Goal: Task Accomplishment & Management: Manage account settings

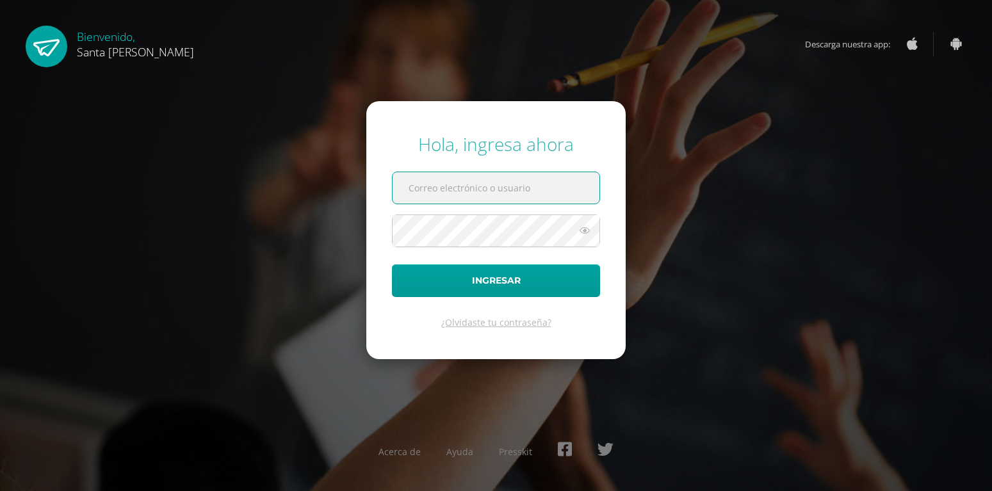
click at [464, 196] on input "text" at bounding box center [496, 187] width 207 height 31
click at [434, 186] on input "text" at bounding box center [496, 187] width 207 height 31
type input "eramas@colegiost.edu.gt"
click at [392, 264] on button "Ingresar" at bounding box center [496, 280] width 208 height 33
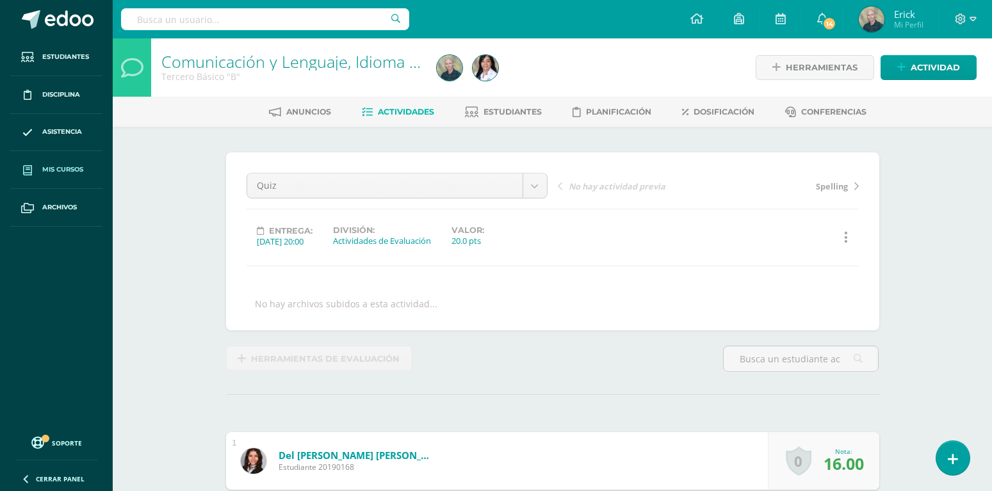
scroll to position [1, 0]
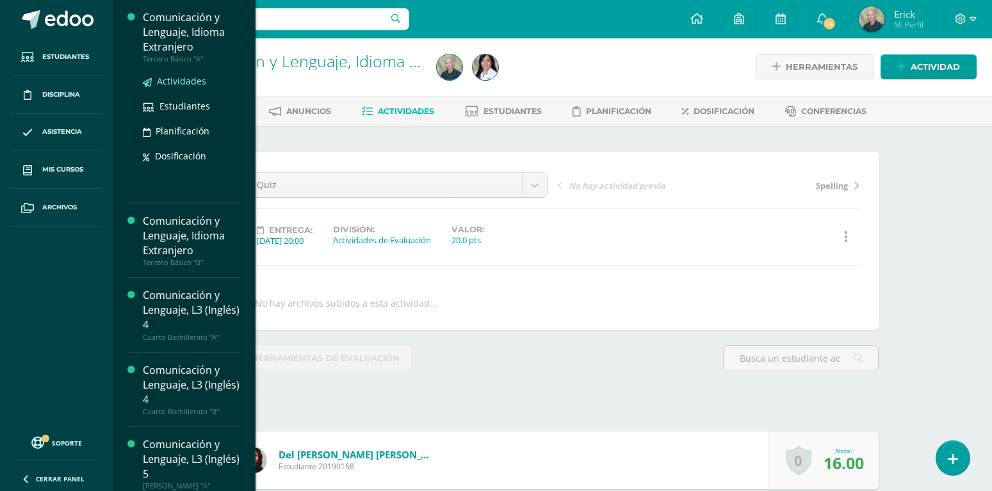
click at [175, 81] on span "Actividades" at bounding box center [181, 81] width 49 height 12
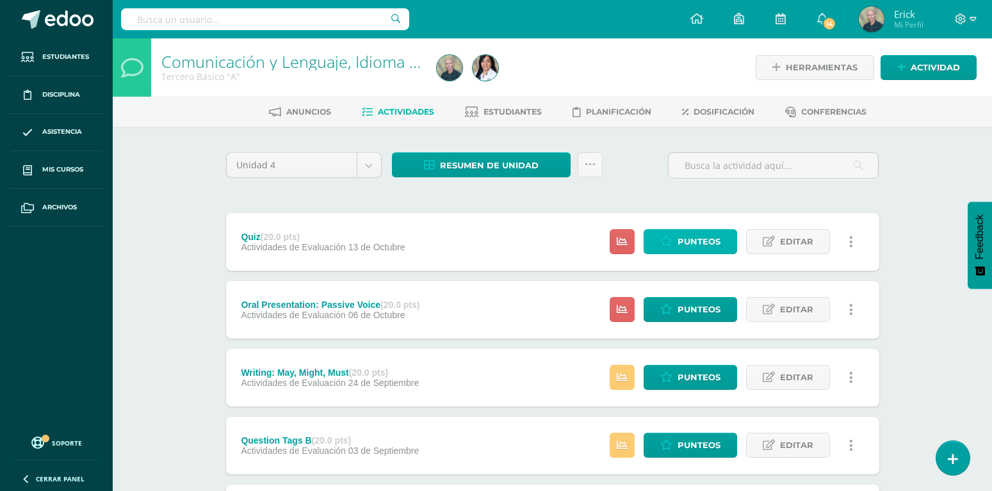
click at [692, 230] on span "Punteos" at bounding box center [699, 242] width 43 height 24
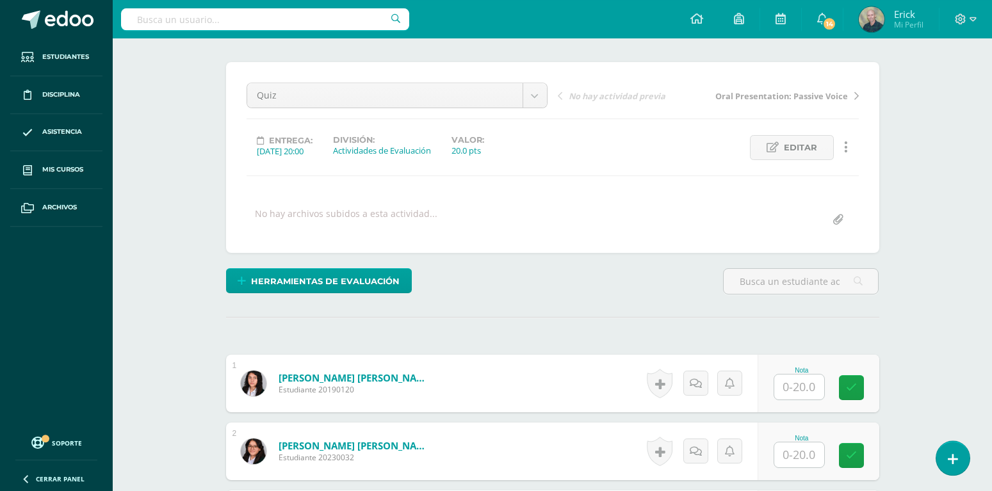
scroll to position [257, 0]
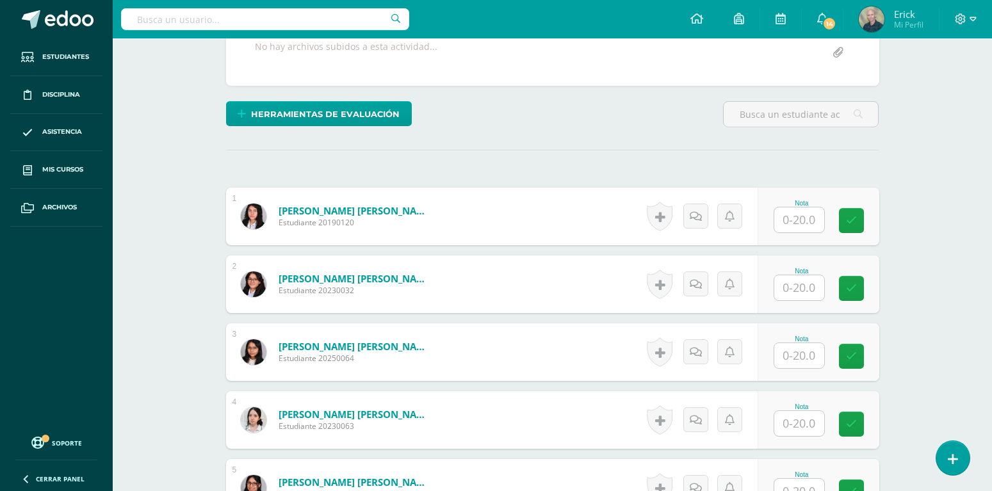
click at [802, 207] on input "text" at bounding box center [799, 219] width 50 height 25
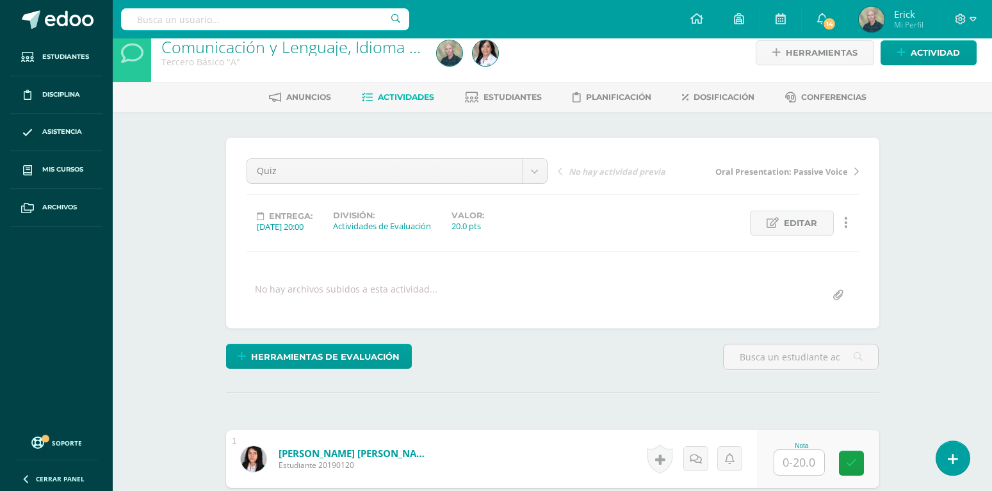
scroll to position [261, 0]
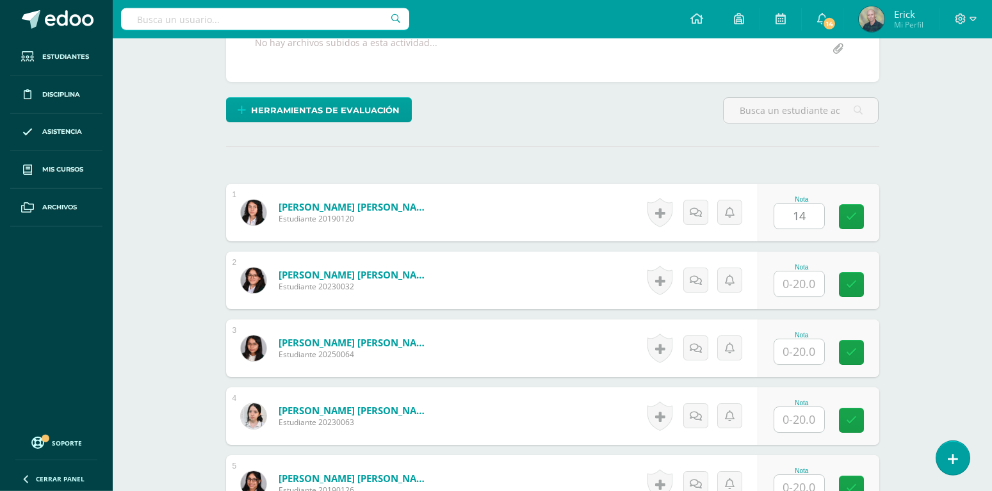
type input "14"
type input "18"
type input "16"
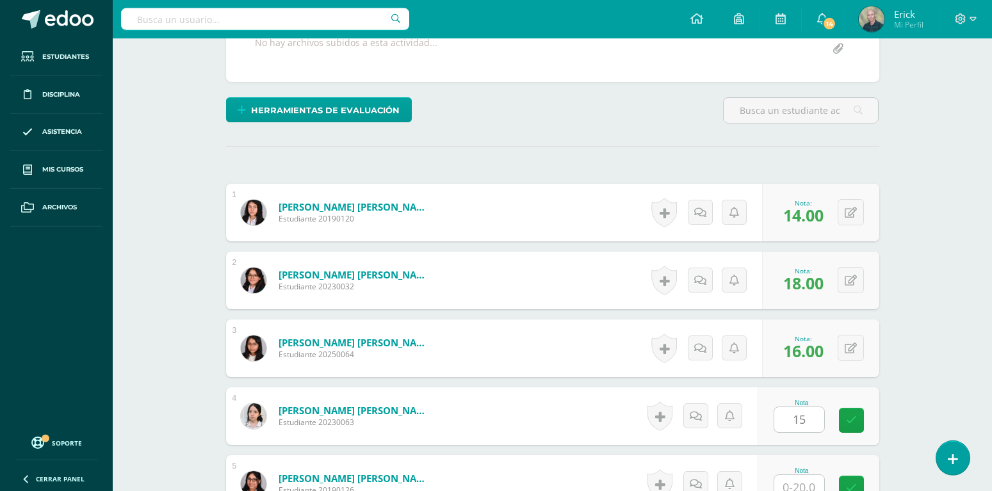
type input "15"
type input "14"
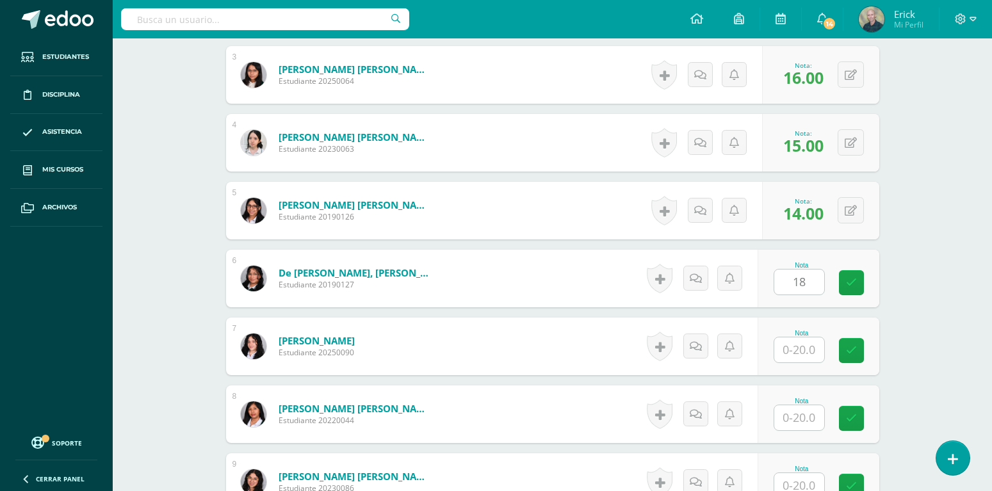
type input "18"
type input "7"
type input "4"
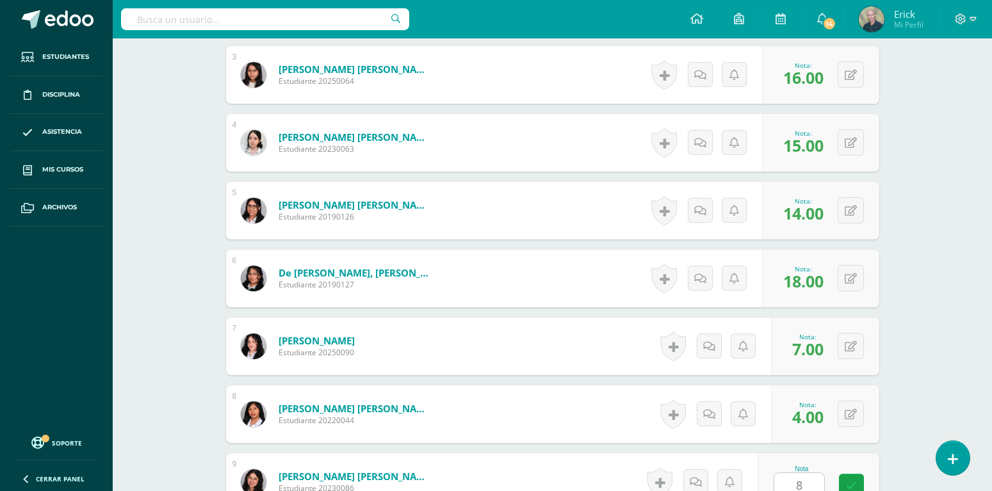
type input "8"
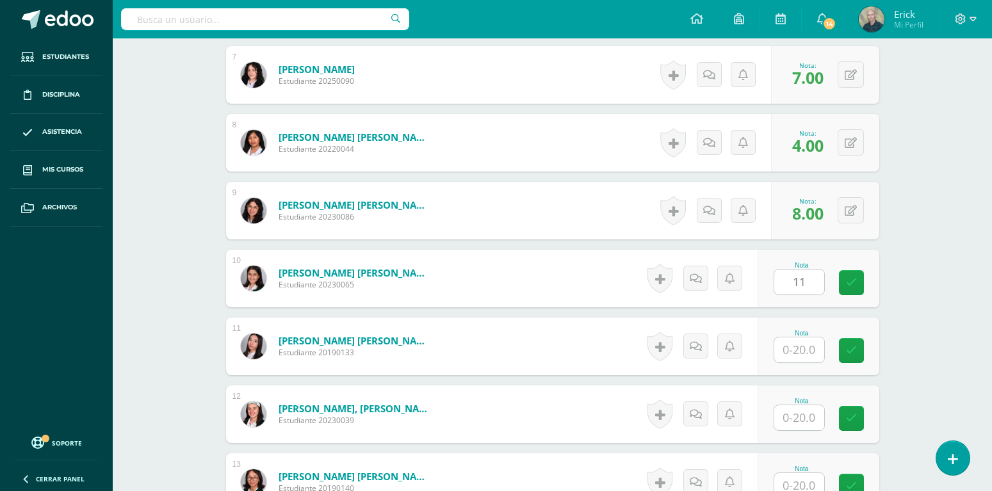
type input "11"
type input "5"
type input "19"
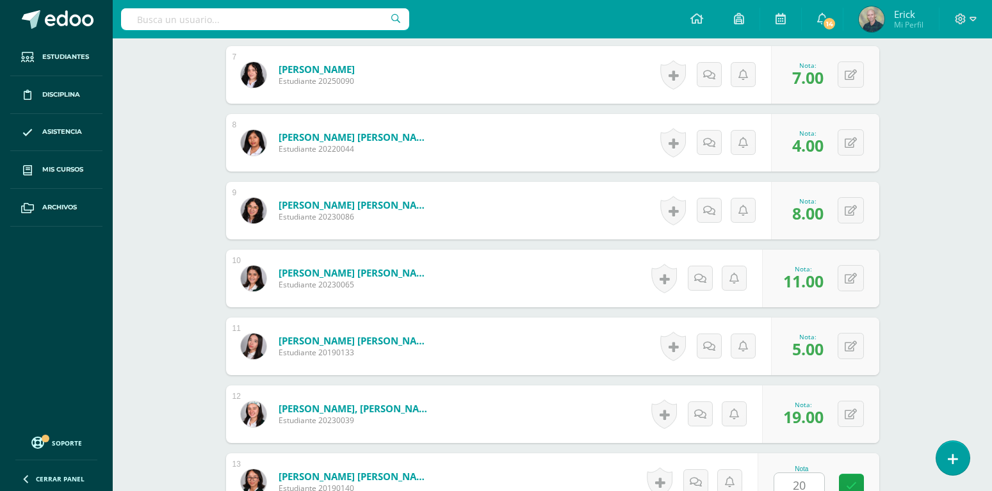
type input "20"
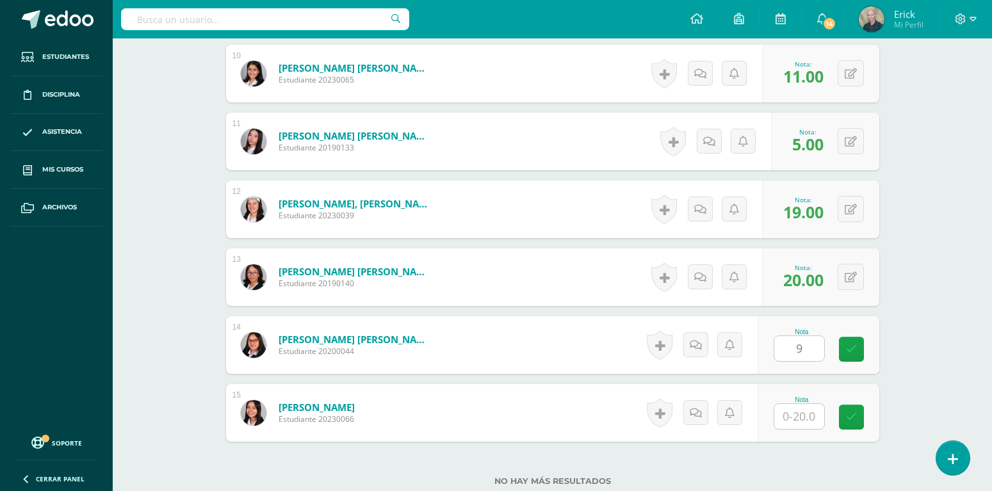
type input "9"
type input "18"
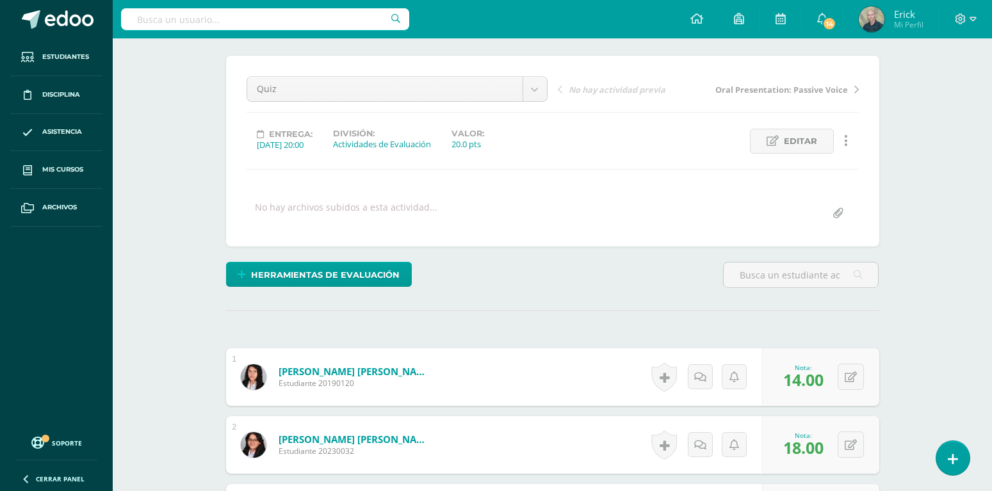
scroll to position [0, 0]
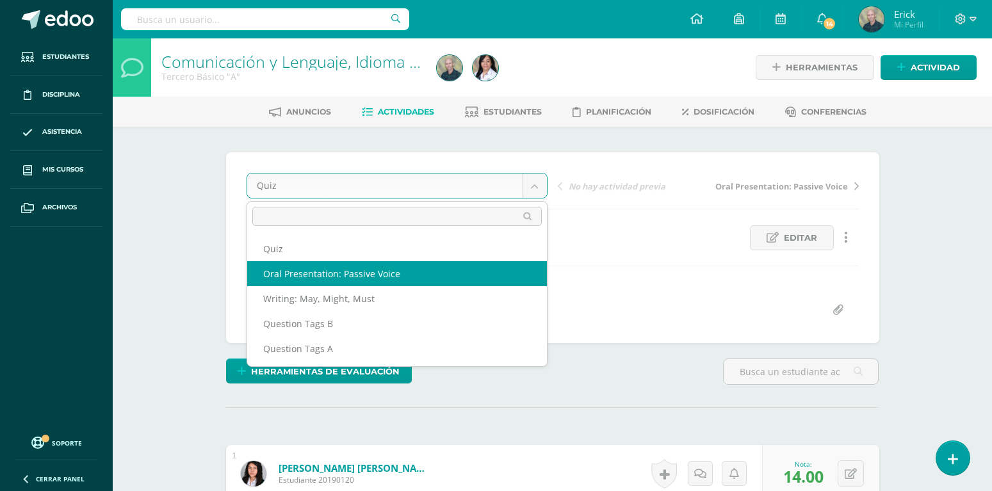
select select "/dashboard/teacher/grade-activity/106944/"
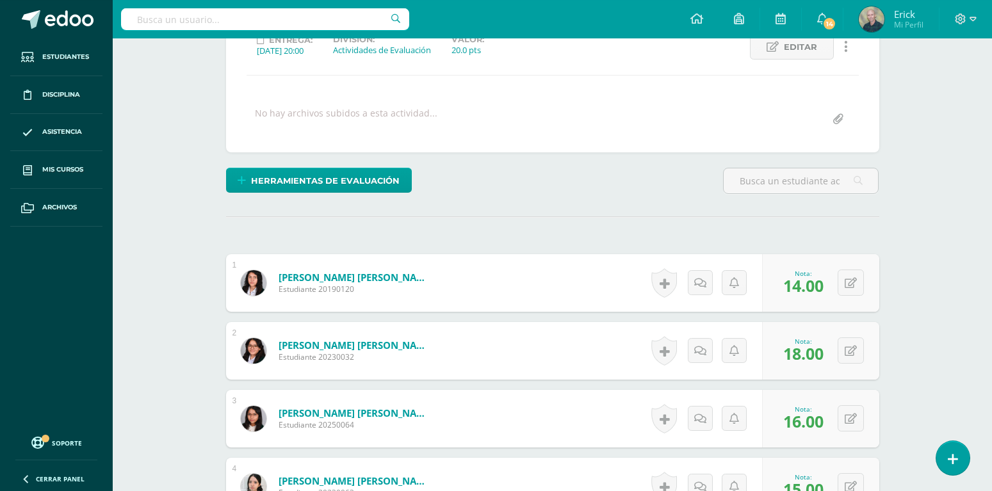
scroll to position [196, 0]
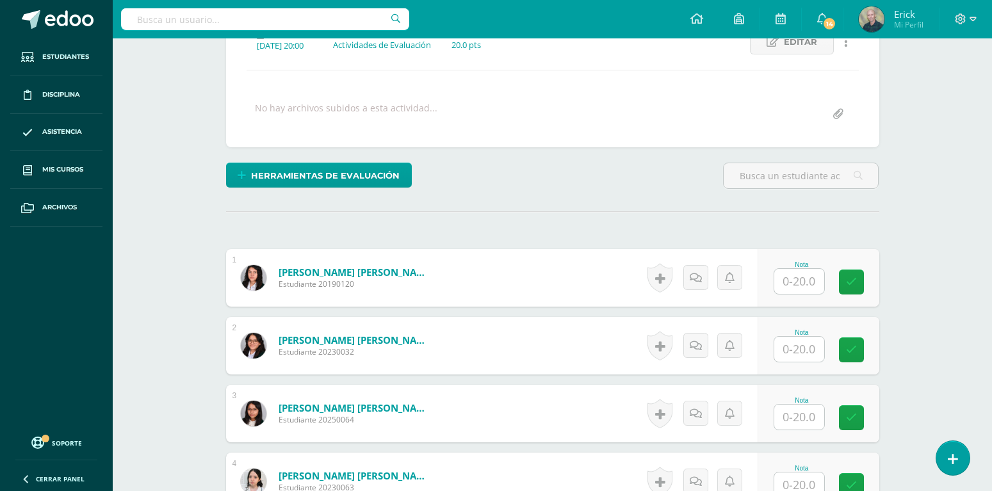
scroll to position [197, 0]
click at [802, 268] on input "text" at bounding box center [799, 280] width 50 height 25
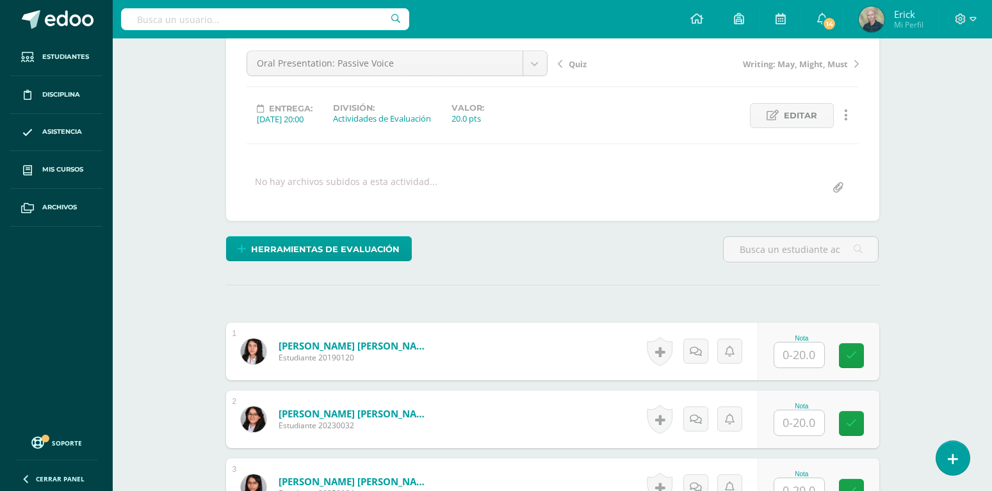
scroll to position [261, 0]
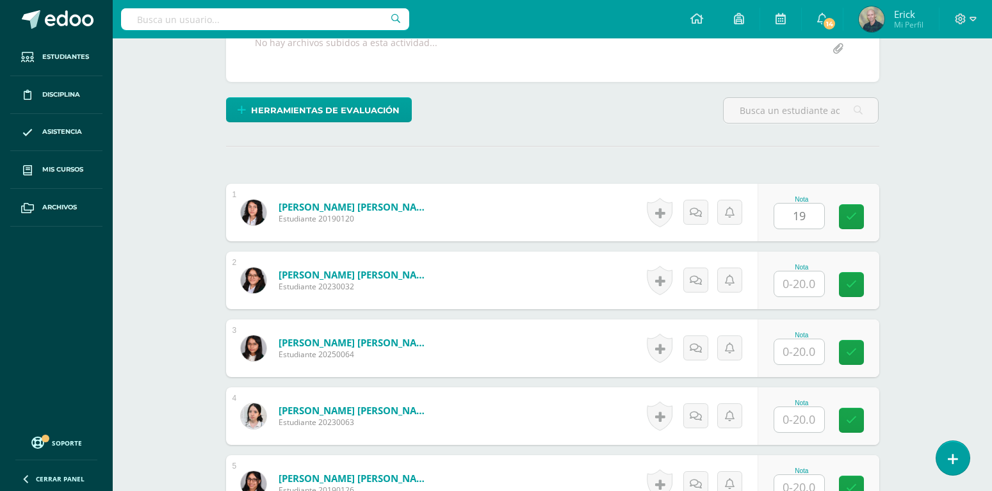
type input "19"
type input "20"
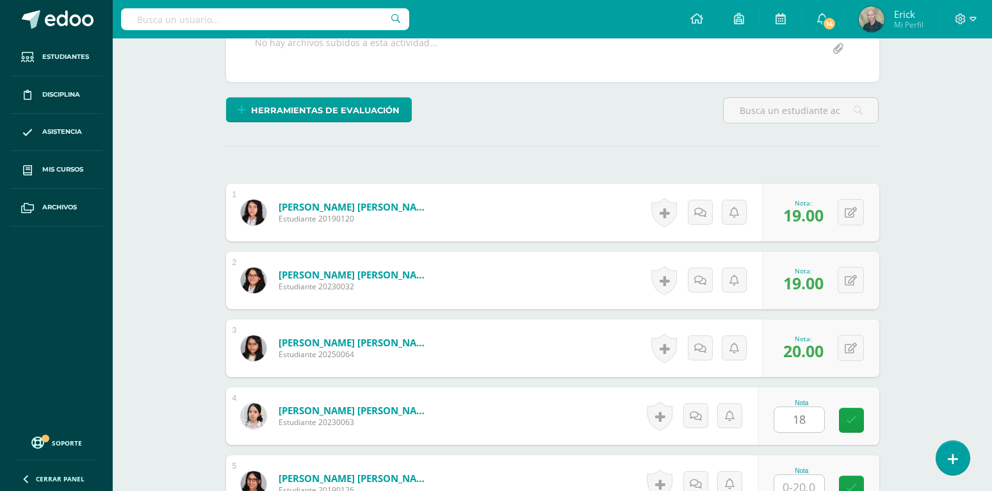
type input "18"
type input "20"
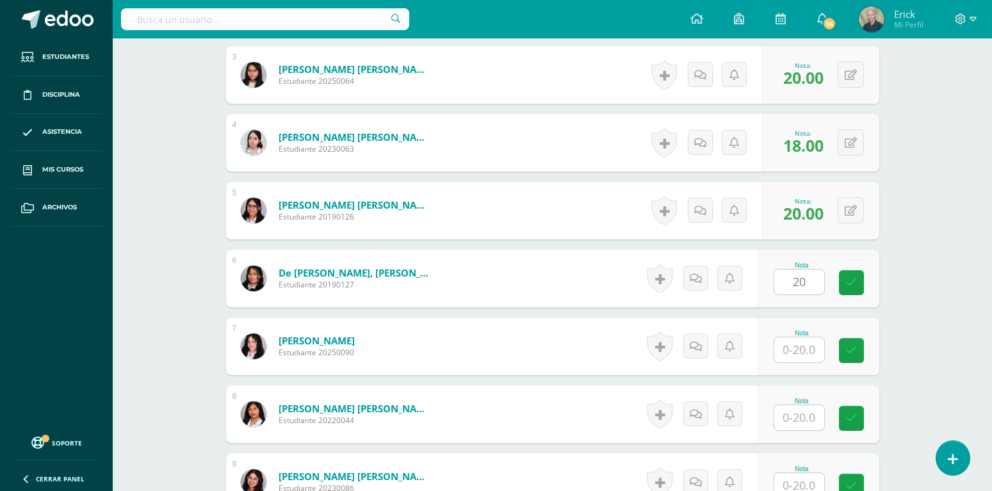
type input "20"
type input "15"
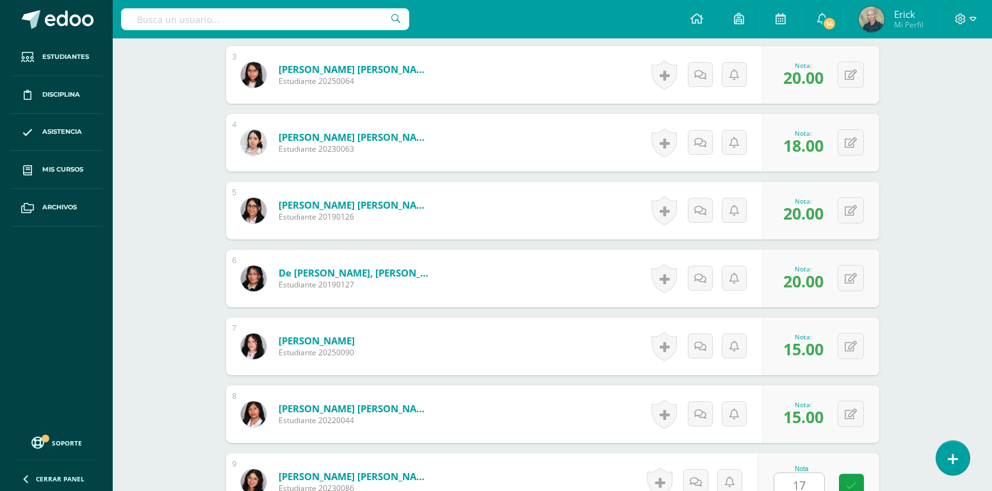
type input "17"
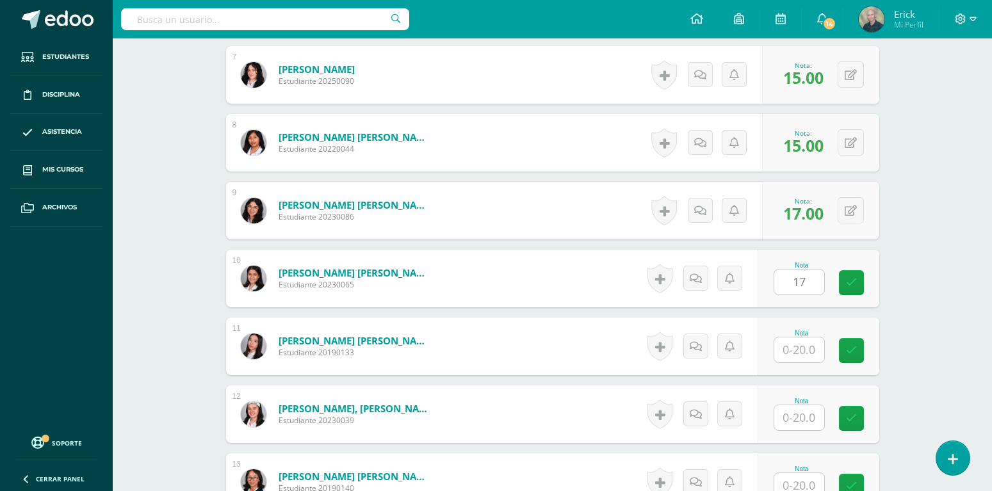
type input "17"
type input "20"
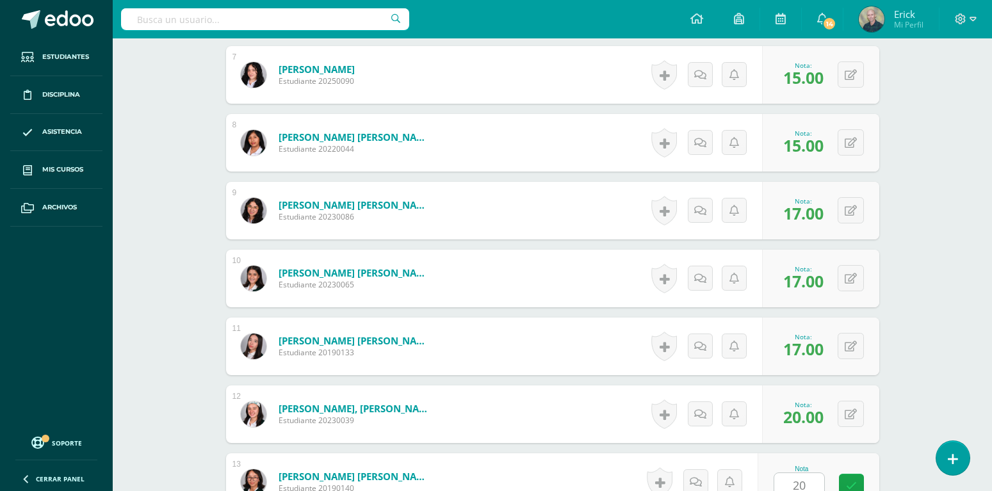
type input "20"
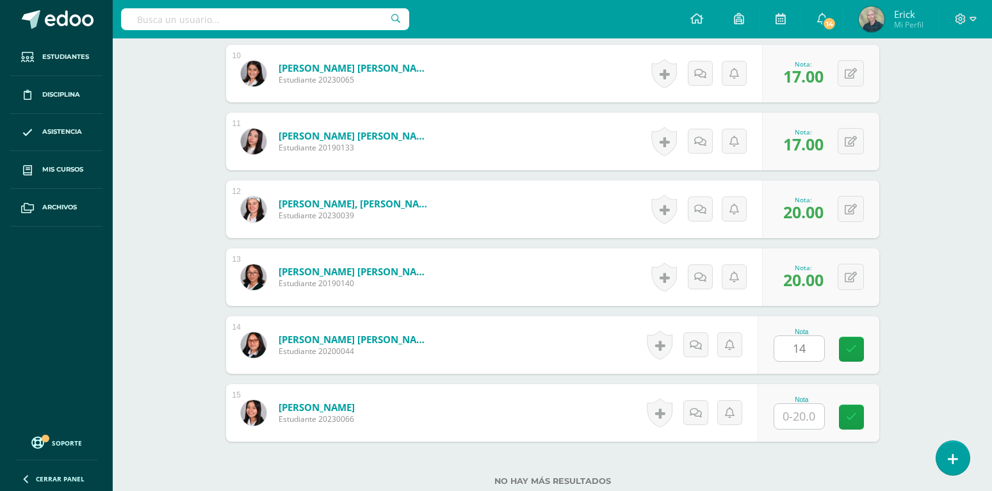
type input "14"
type input "19"
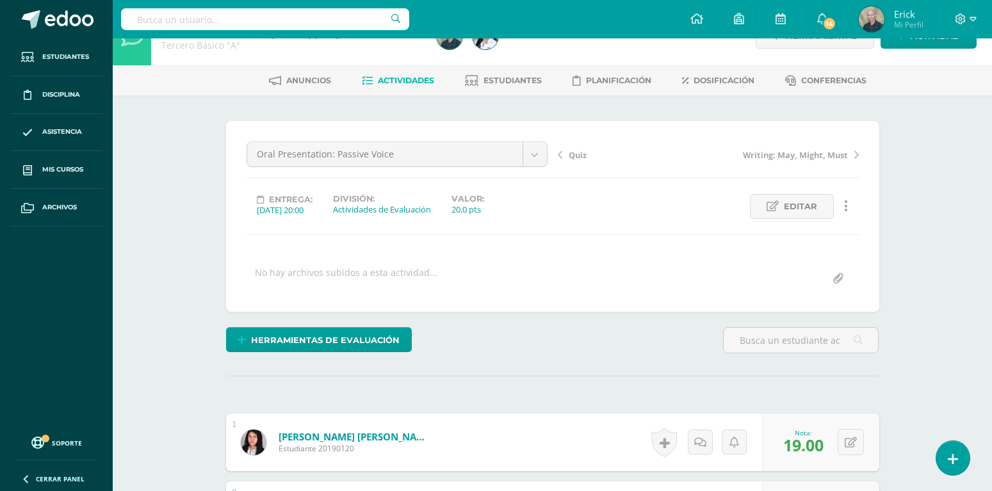
scroll to position [0, 0]
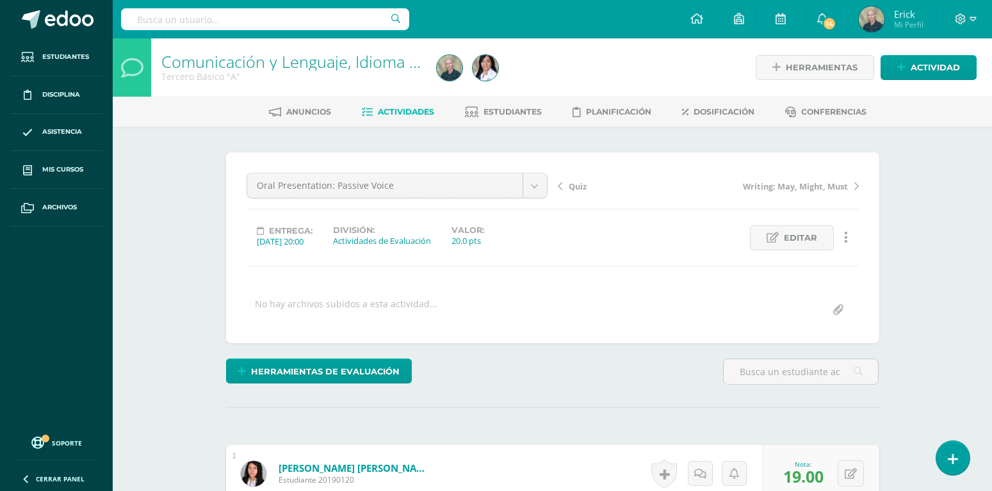
click at [400, 111] on span "Actividades" at bounding box center [406, 112] width 56 height 10
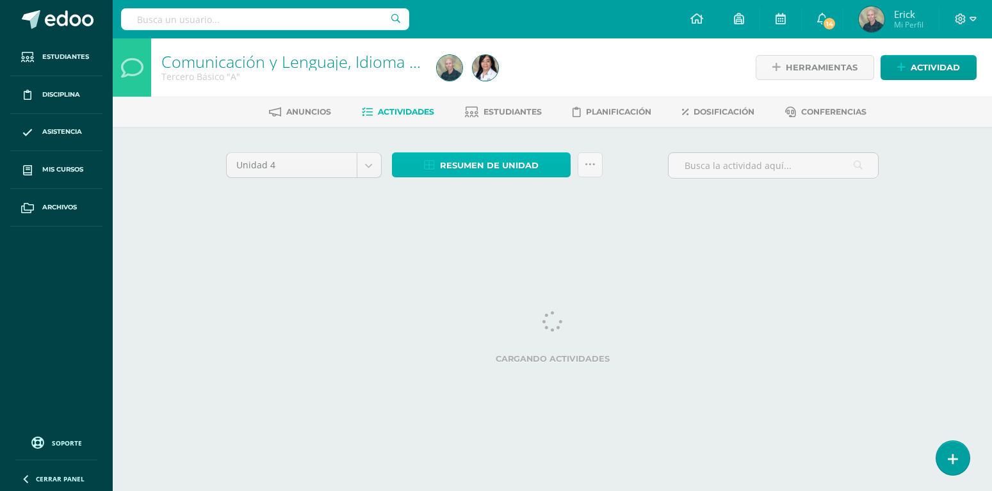
click at [558, 166] on link "Resumen de unidad" at bounding box center [481, 164] width 179 height 25
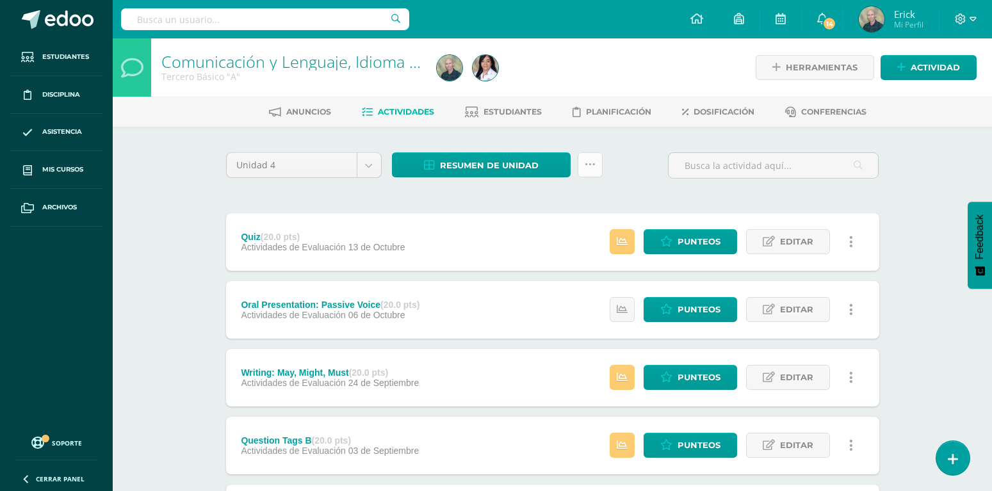
click at [587, 165] on icon at bounding box center [590, 164] width 11 height 11
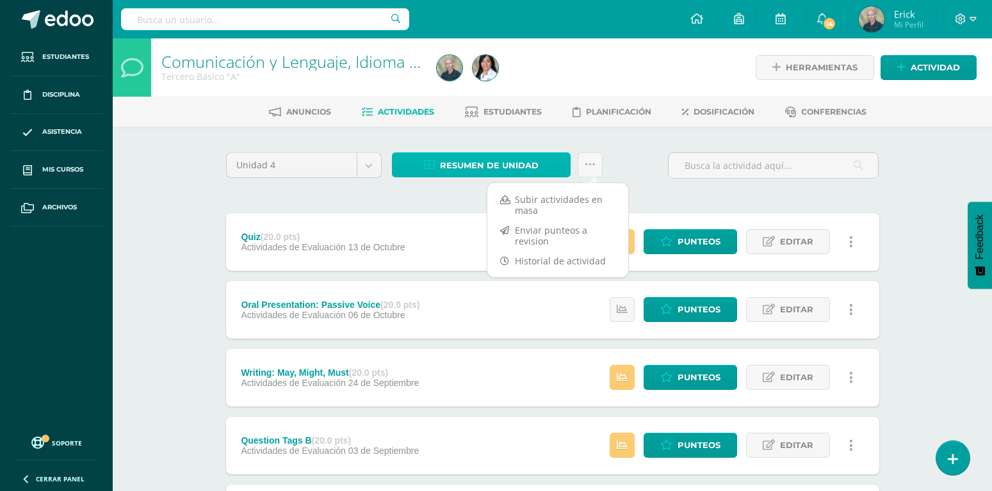
click at [509, 159] on span "Resumen de unidad" at bounding box center [489, 166] width 99 height 24
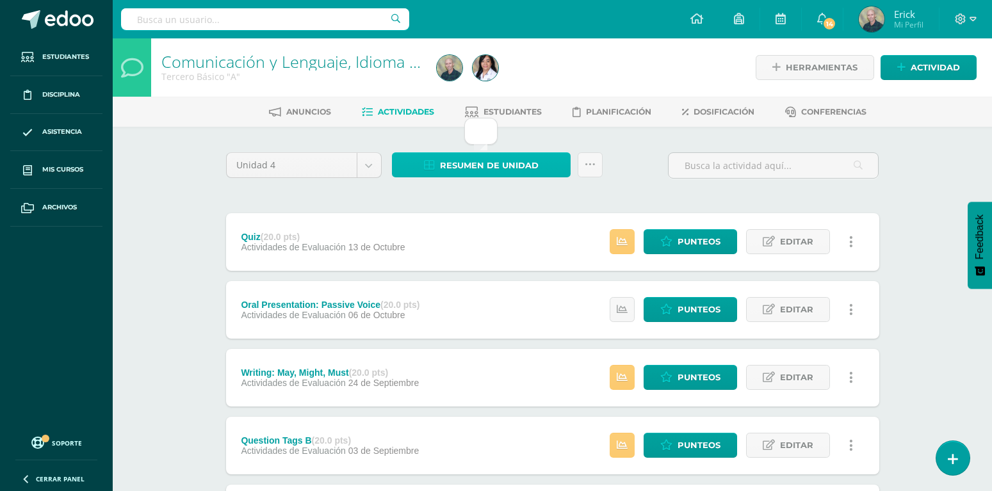
click at [508, 159] on span "Resumen de unidad" at bounding box center [489, 166] width 99 height 24
click at [409, 142] on div "Unidad 4 Unidad 1 Unidad 2 Unidad 3 Unidad 4 Resumen de unidad ¿Estás seguro qu…" at bounding box center [552, 377] width 704 height 501
click at [464, 164] on span "Resumen de unidad" at bounding box center [489, 166] width 99 height 24
click at [476, 132] on div at bounding box center [480, 131] width 33 height 27
click at [441, 162] on span "Resumen de unidad" at bounding box center [489, 166] width 99 height 24
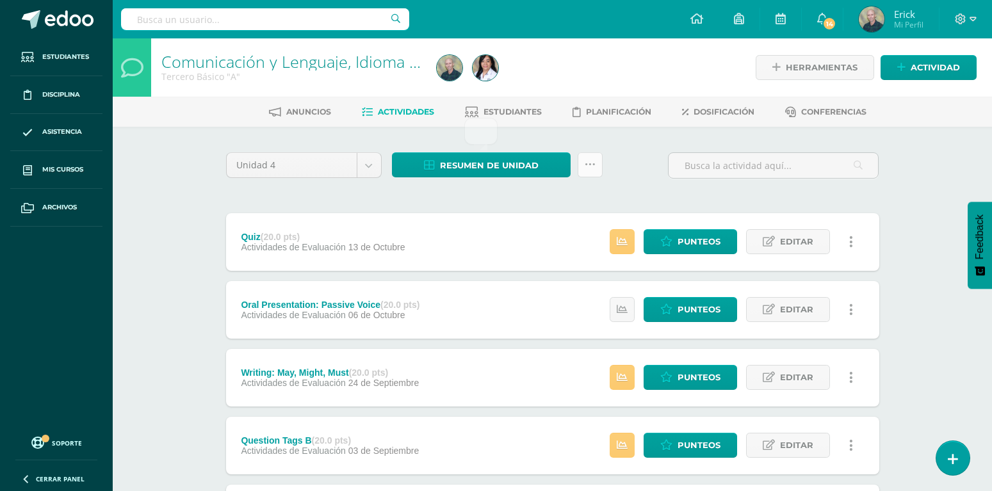
click at [592, 167] on icon at bounding box center [590, 164] width 11 height 11
click at [476, 213] on div "Quiz (20.0 pts) Actividades de Evaluación 13 de Octubre Estatus de Actividad: 0…" at bounding box center [552, 242] width 653 height 58
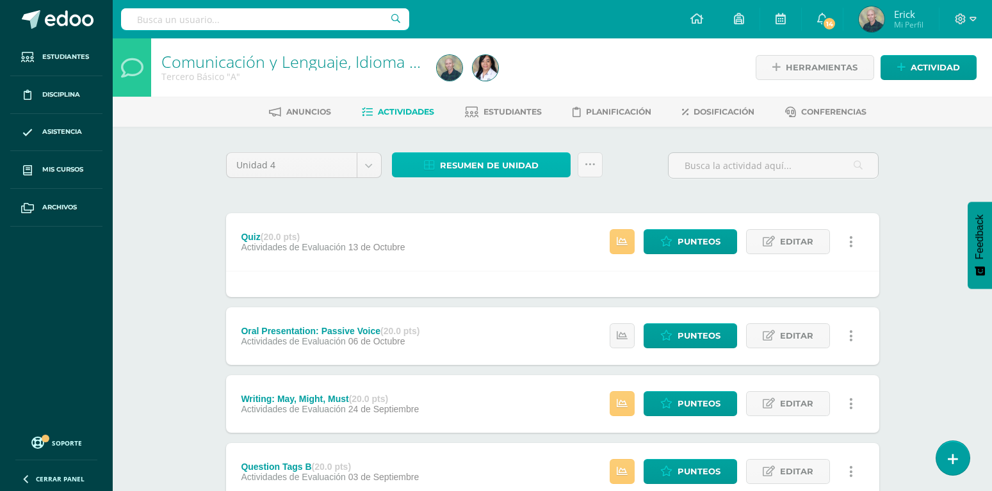
click at [489, 162] on span "Resumen de unidad" at bounding box center [489, 166] width 99 height 24
click at [586, 161] on icon at bounding box center [590, 164] width 11 height 11
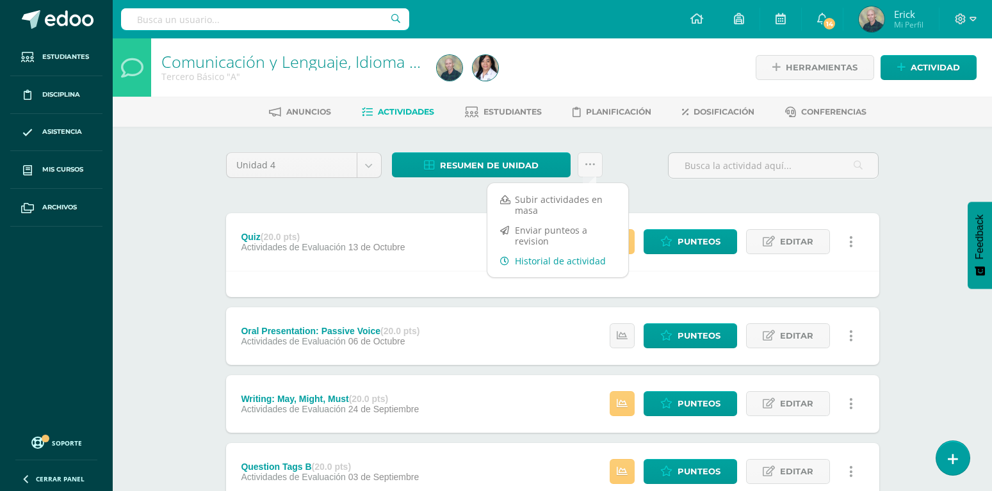
click at [557, 261] on link "Historial de actividad" at bounding box center [557, 261] width 141 height 20
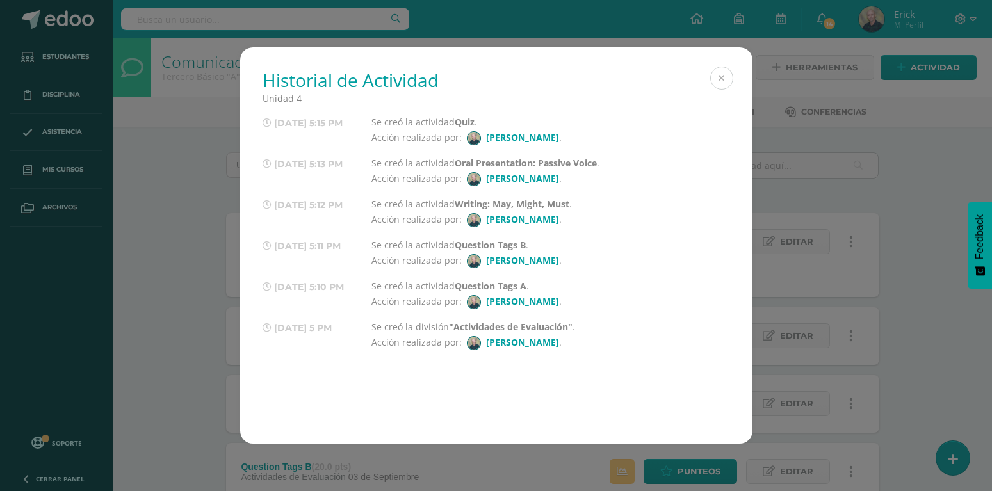
click at [717, 83] on button at bounding box center [721, 78] width 23 height 23
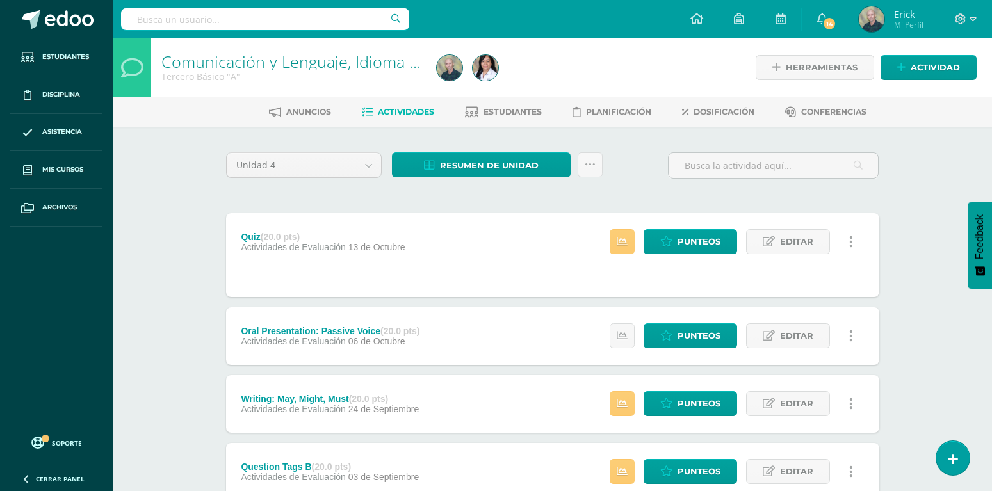
click at [416, 112] on span "Actividades" at bounding box center [406, 112] width 56 height 10
click at [501, 112] on span "Estudiantes" at bounding box center [513, 112] width 58 height 10
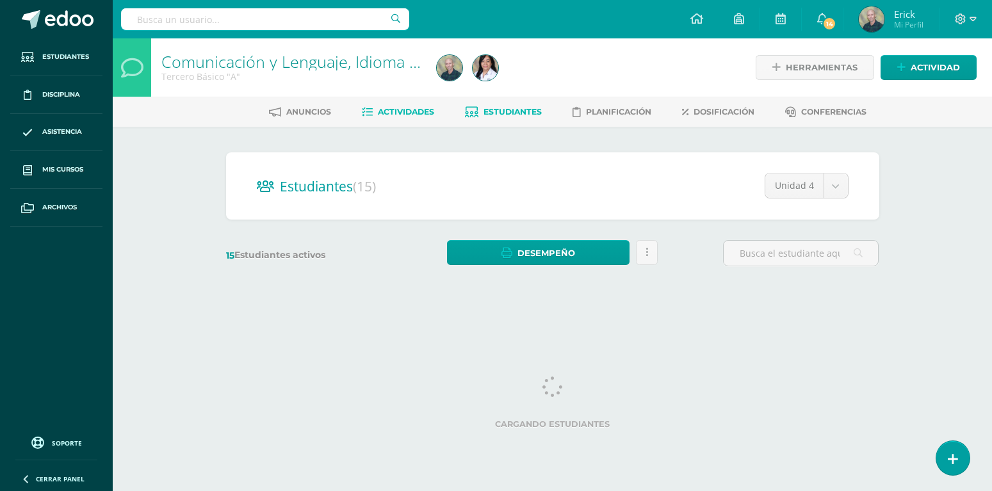
click at [380, 108] on span "Actividades" at bounding box center [406, 112] width 56 height 10
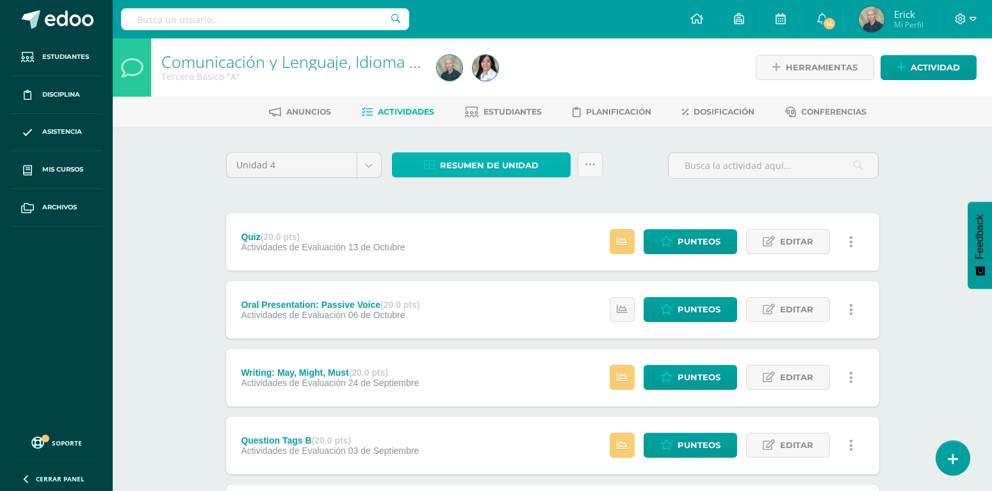
click at [485, 163] on span "Resumen de unidad" at bounding box center [489, 166] width 99 height 24
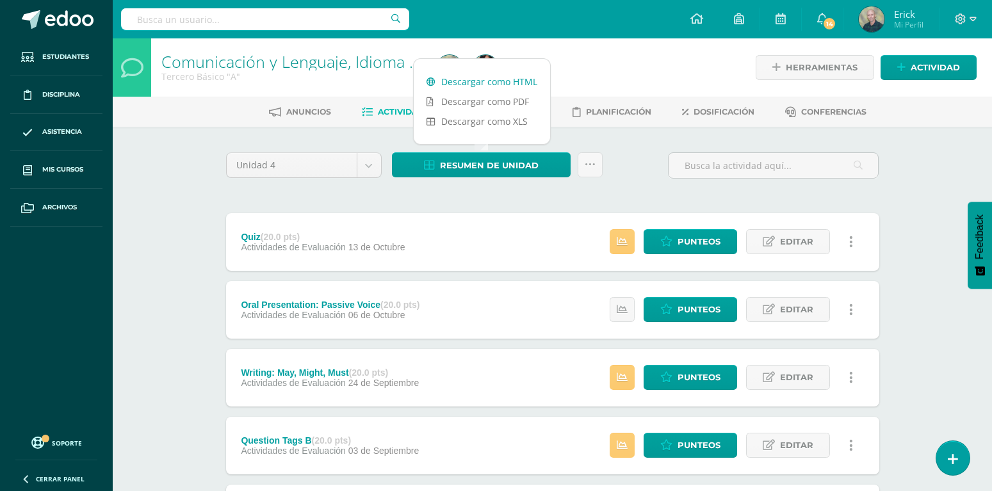
click at [478, 85] on link "Descargar como HTML" at bounding box center [482, 82] width 136 height 20
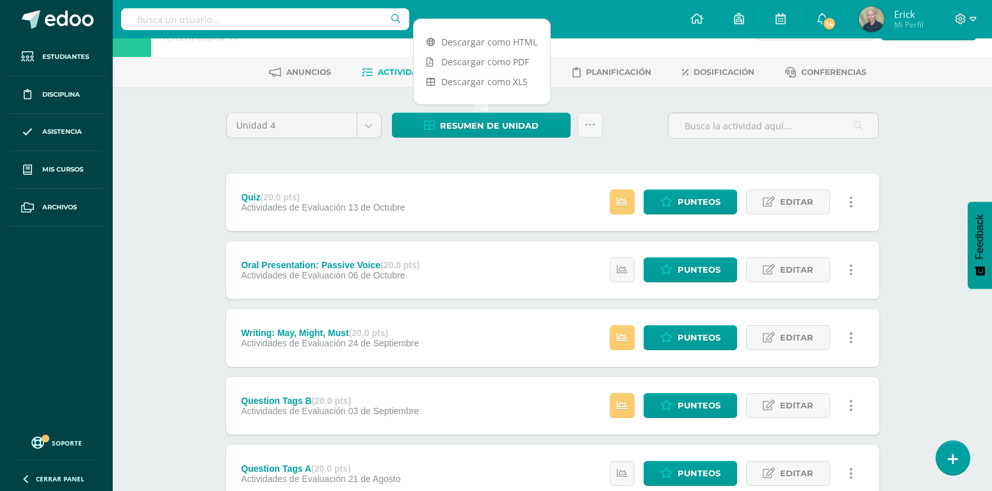
scroll to position [65, 0]
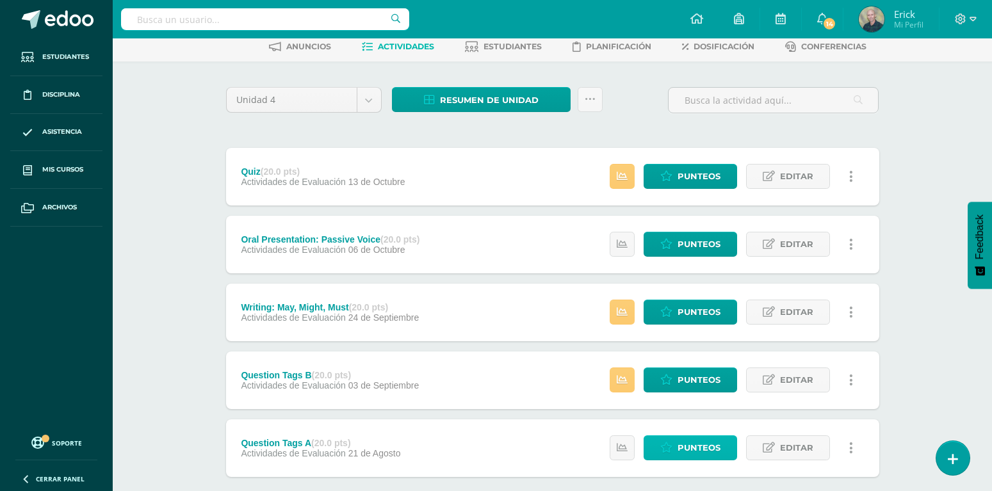
click at [704, 436] on span "Punteos" at bounding box center [699, 448] width 43 height 24
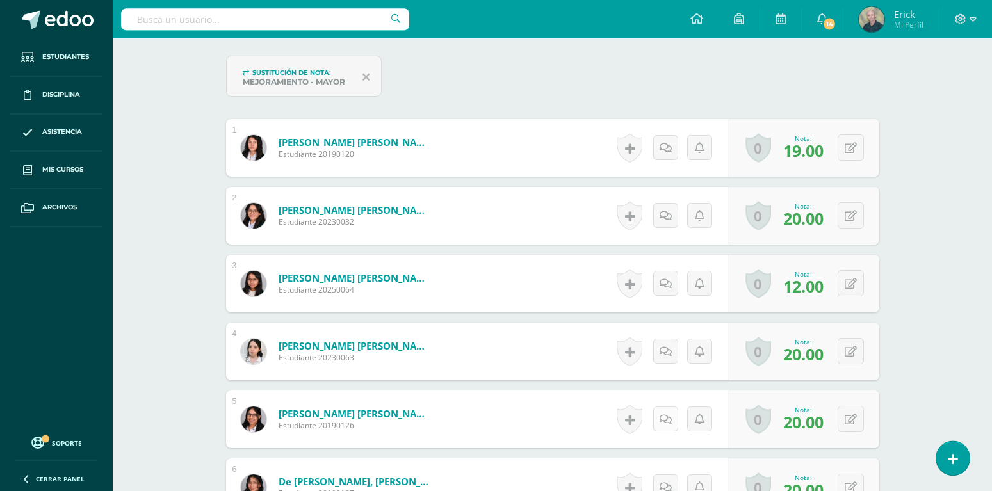
scroll to position [505, 0]
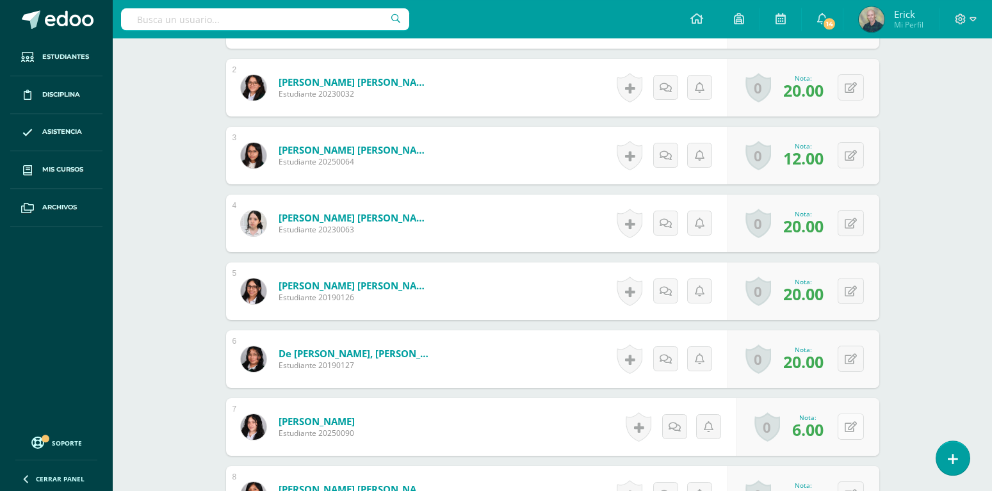
click at [849, 422] on icon at bounding box center [851, 427] width 12 height 11
type input "12"
click at [813, 426] on icon at bounding box center [817, 431] width 11 height 11
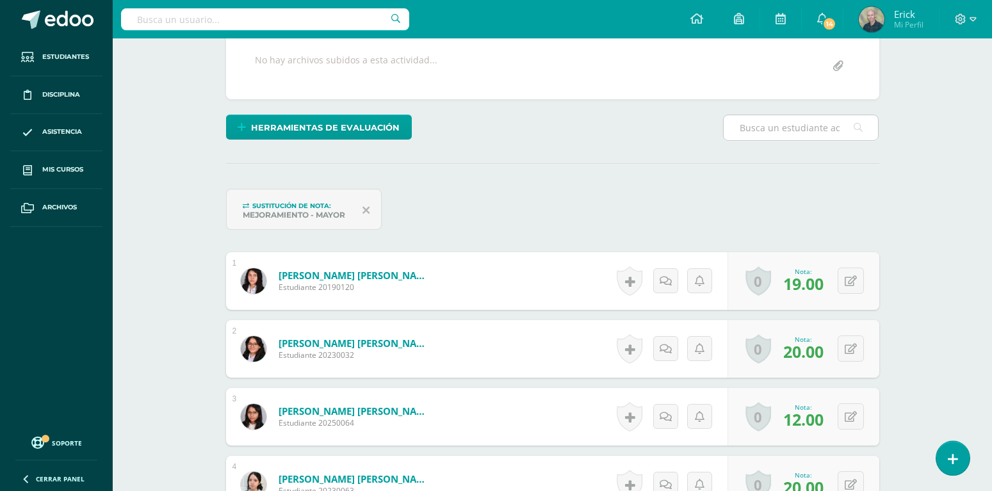
scroll to position [0, 0]
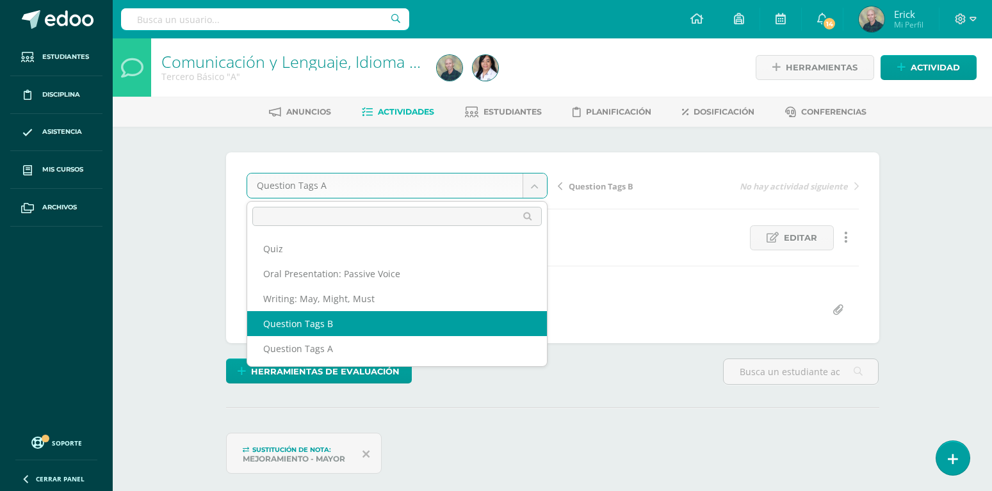
select select "/dashboard/teacher/grade-activity/106941/"
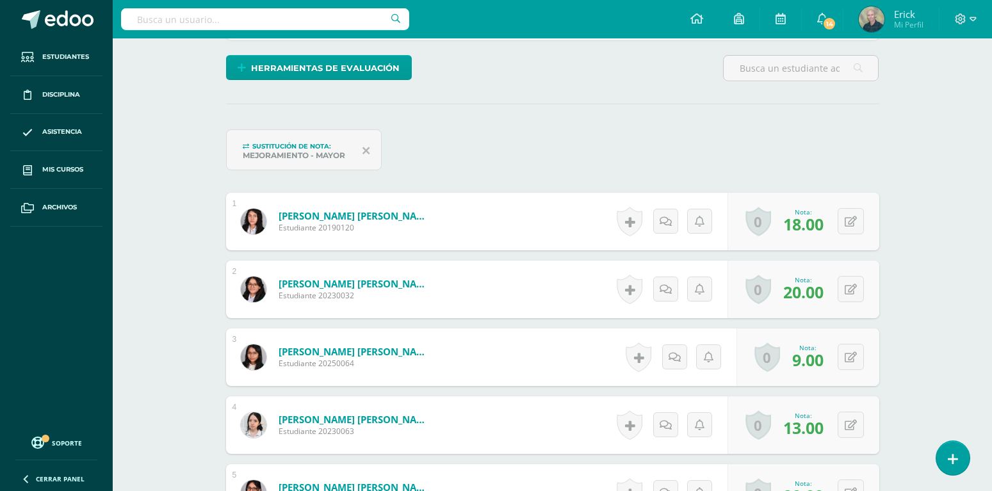
scroll to position [327, 0]
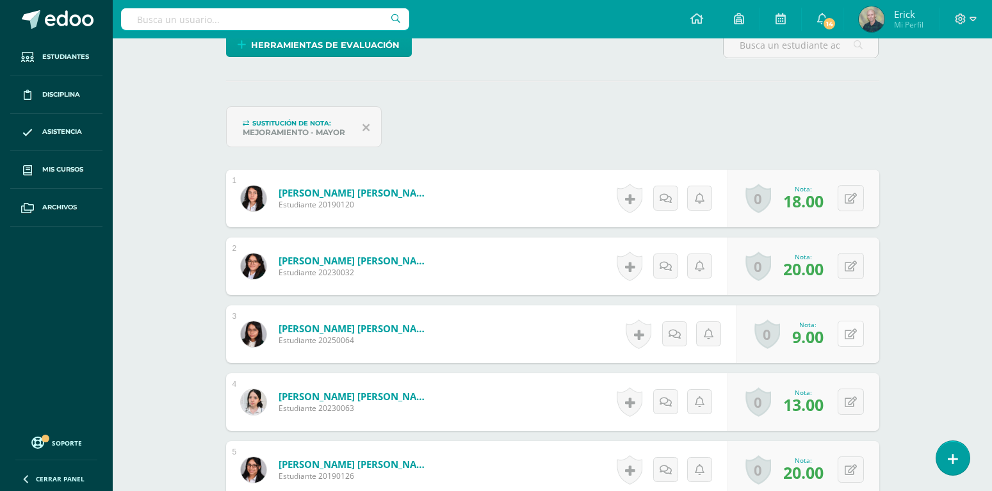
click at [852, 329] on icon at bounding box center [851, 334] width 12 height 11
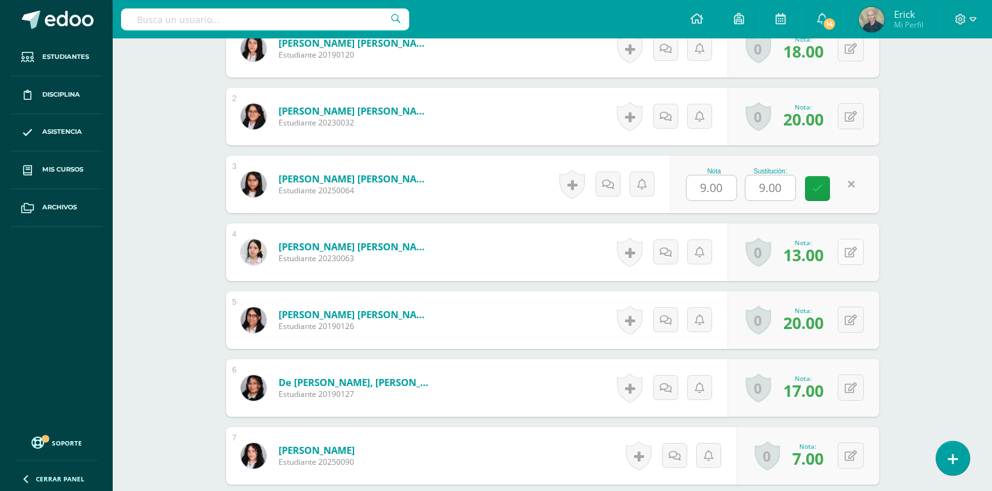
scroll to position [523, 0]
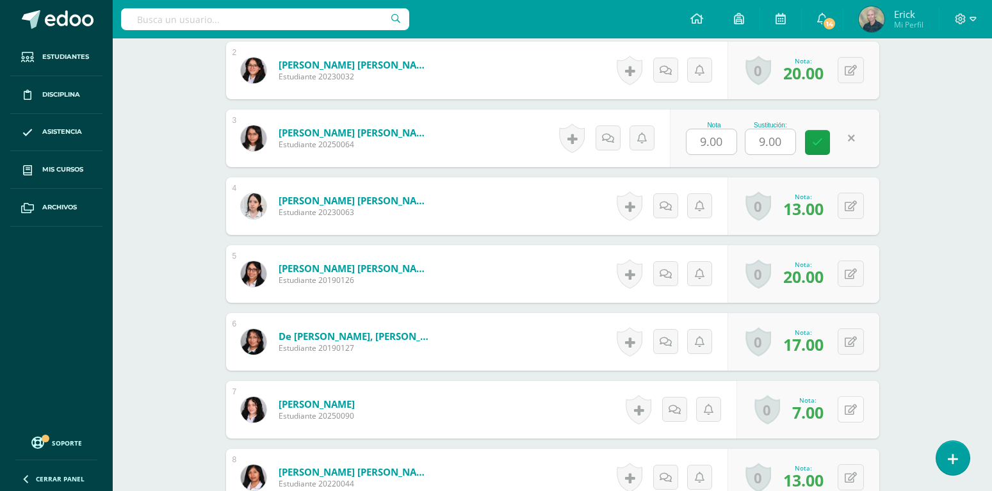
click at [845, 405] on icon at bounding box center [851, 410] width 12 height 11
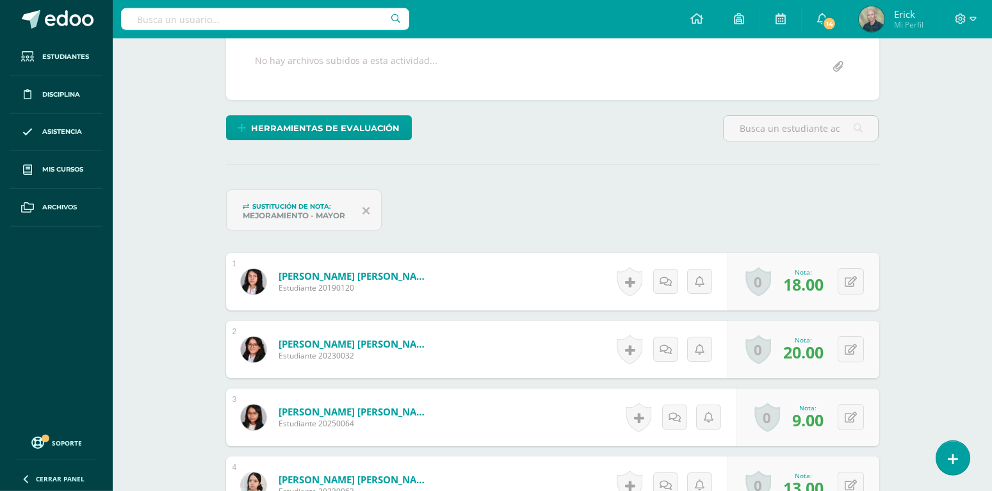
scroll to position [213, 0]
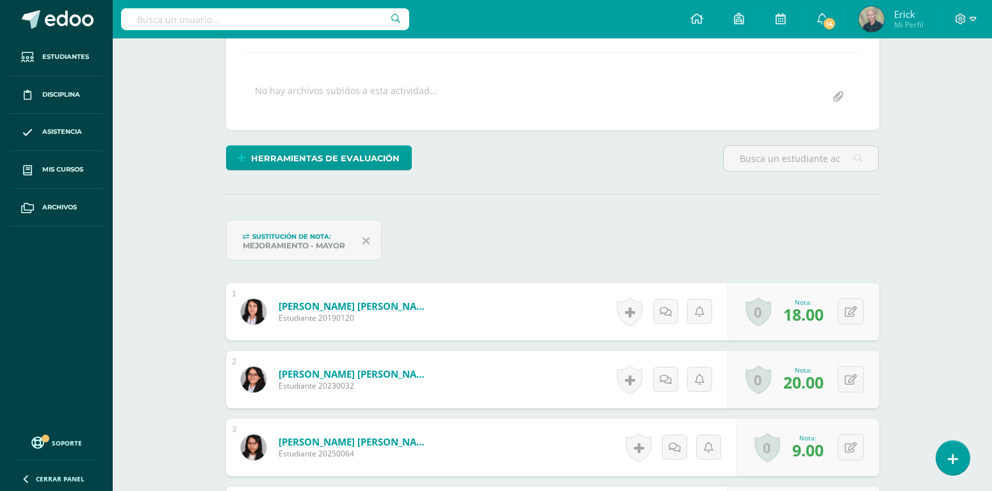
click at [877, 220] on div "Sustitución de nota: Mejoramiento - Mayor" at bounding box center [552, 245] width 663 height 51
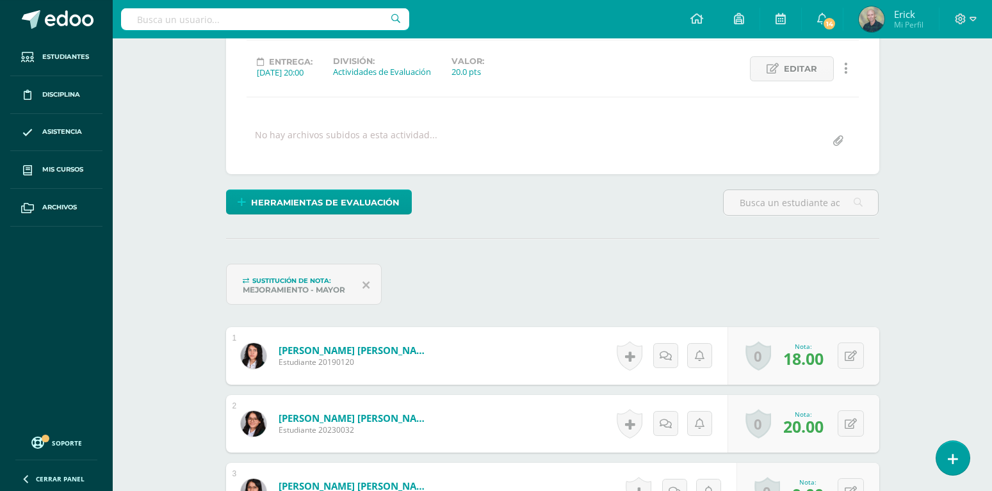
scroll to position [83, 0]
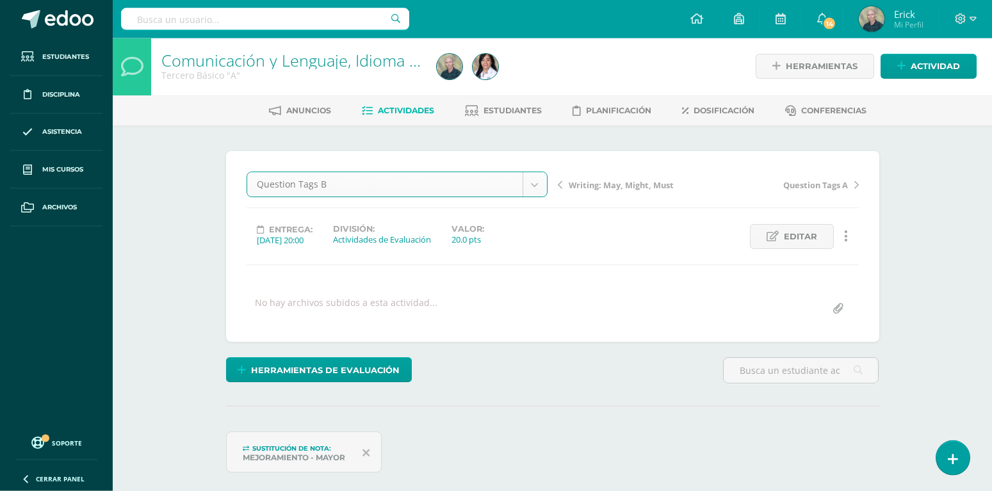
scroll to position [0, 0]
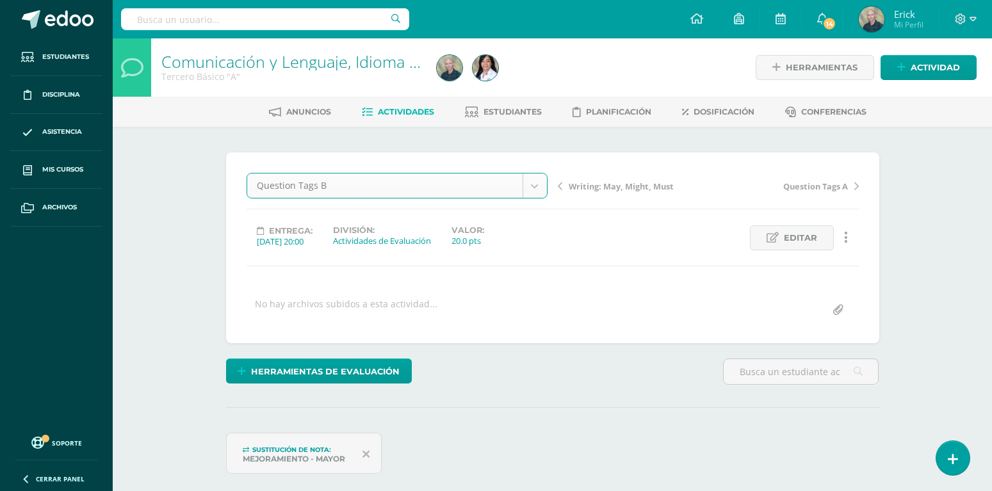
click at [393, 110] on span "Actividades" at bounding box center [406, 112] width 56 height 10
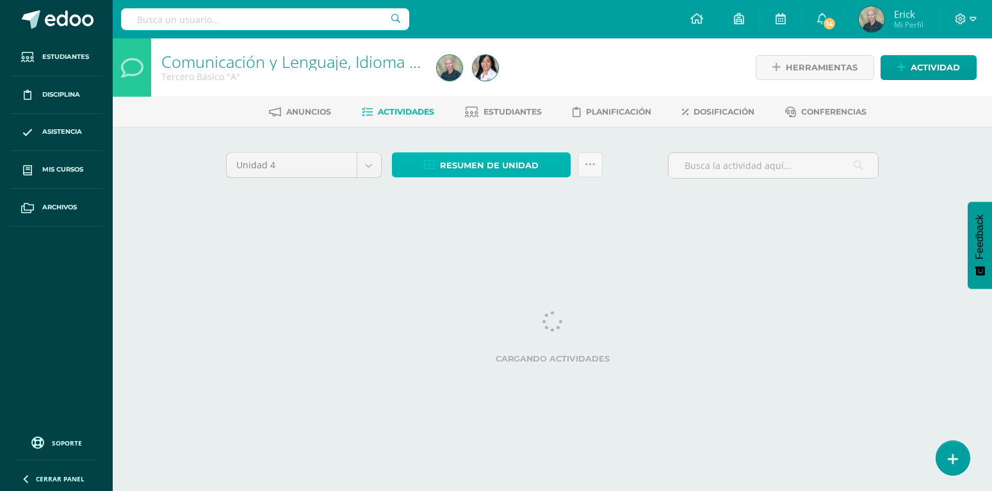
click at [460, 167] on span "Resumen de unidad" at bounding box center [489, 166] width 99 height 24
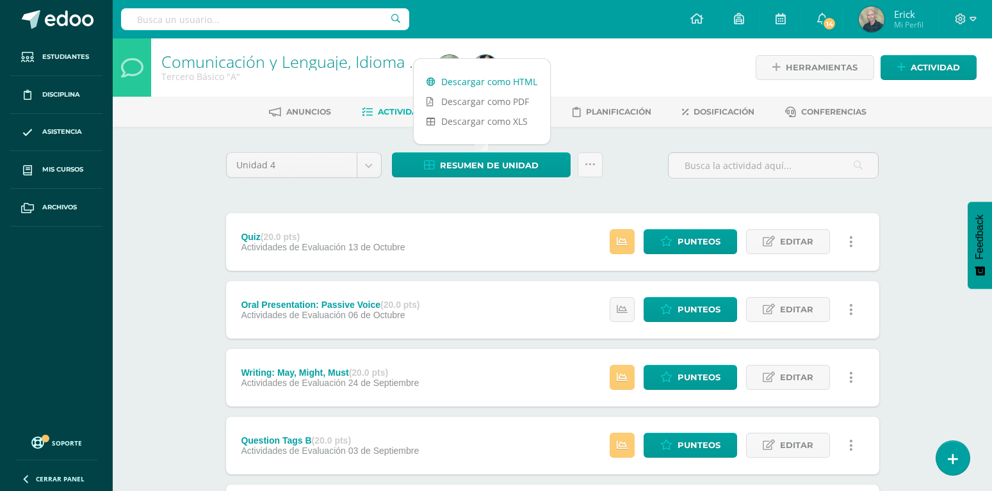
click at [482, 81] on link "Descargar como HTML" at bounding box center [482, 82] width 136 height 20
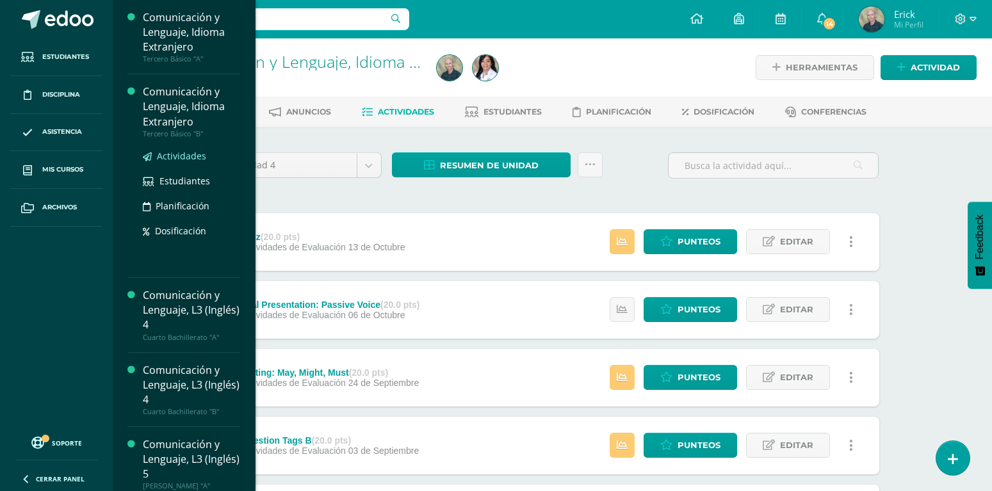
click at [190, 156] on span "Actividades" at bounding box center [181, 156] width 49 height 12
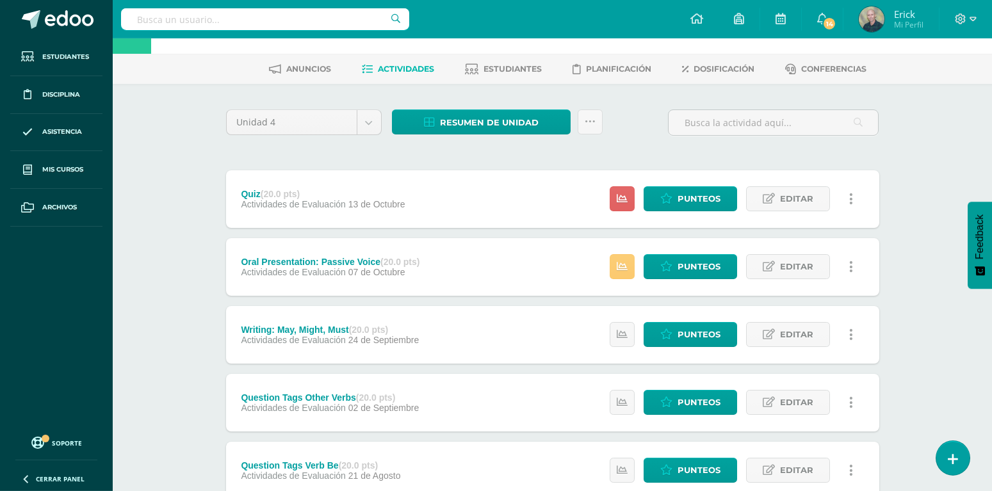
scroll to position [87, 0]
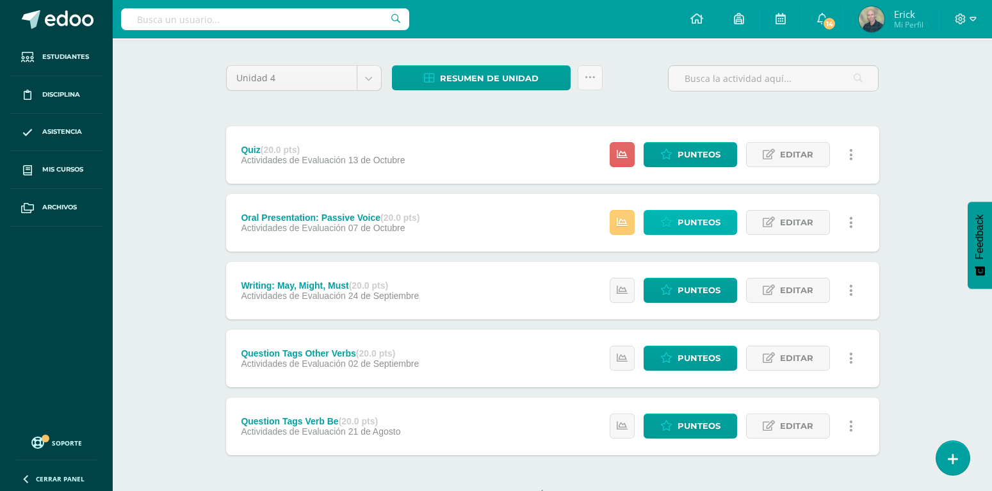
click at [685, 211] on span "Punteos" at bounding box center [699, 223] width 43 height 24
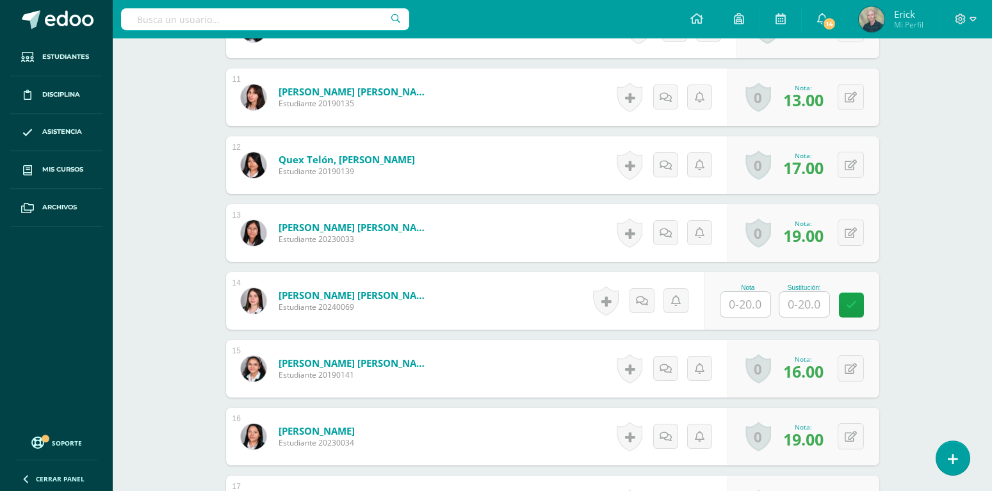
scroll to position [1173, 0]
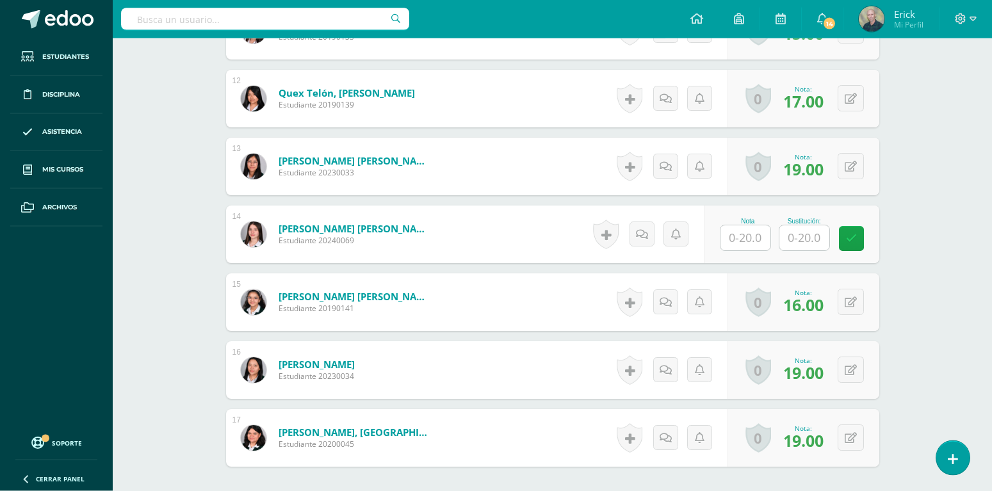
click at [748, 225] on input "text" at bounding box center [745, 237] width 50 height 25
type input "15"
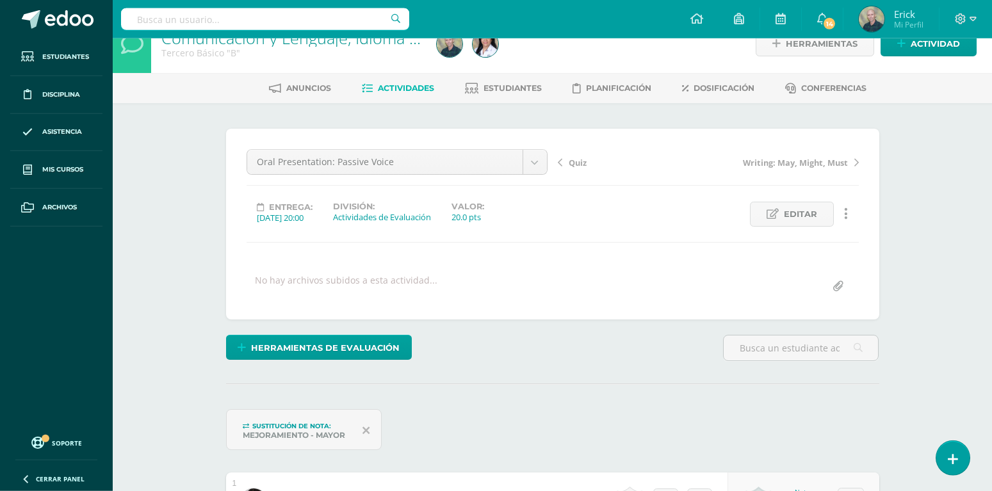
scroll to position [22, 0]
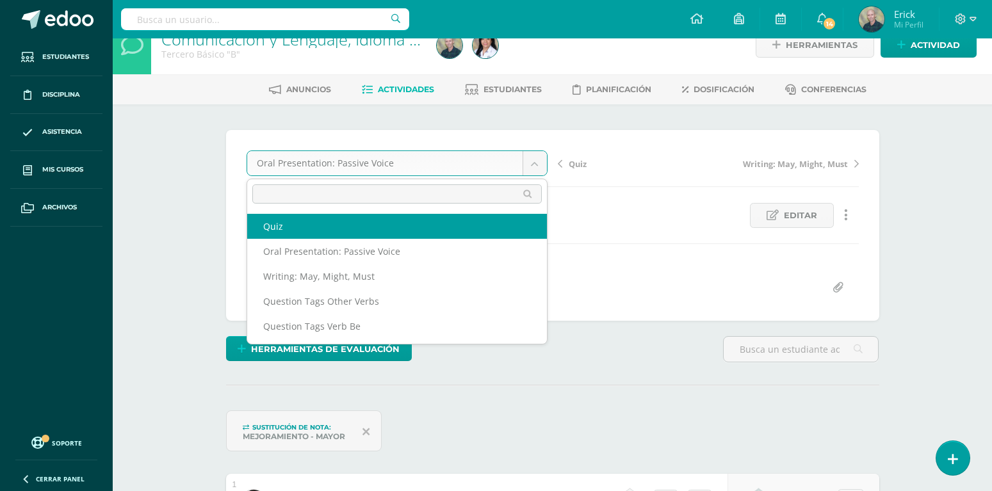
select select "/dashboard/teacher/grade-activity/106955/"
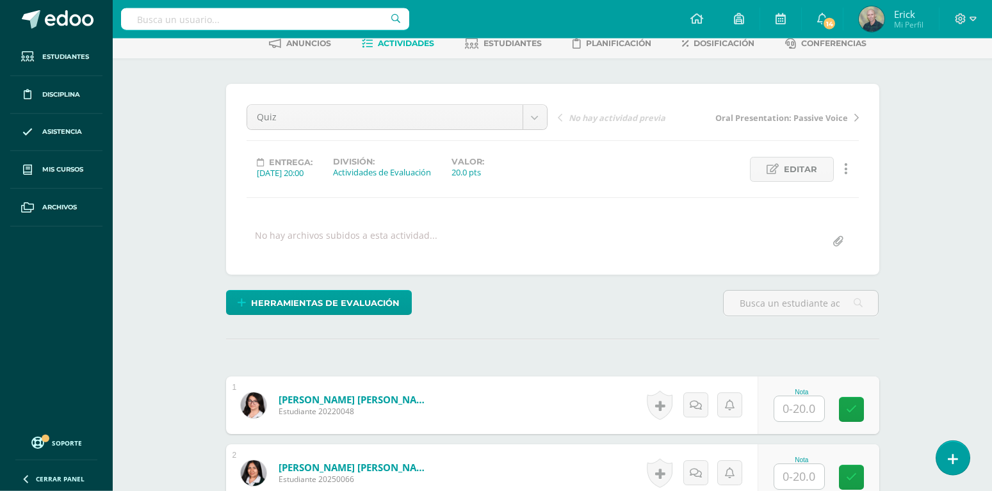
scroll to position [67, 0]
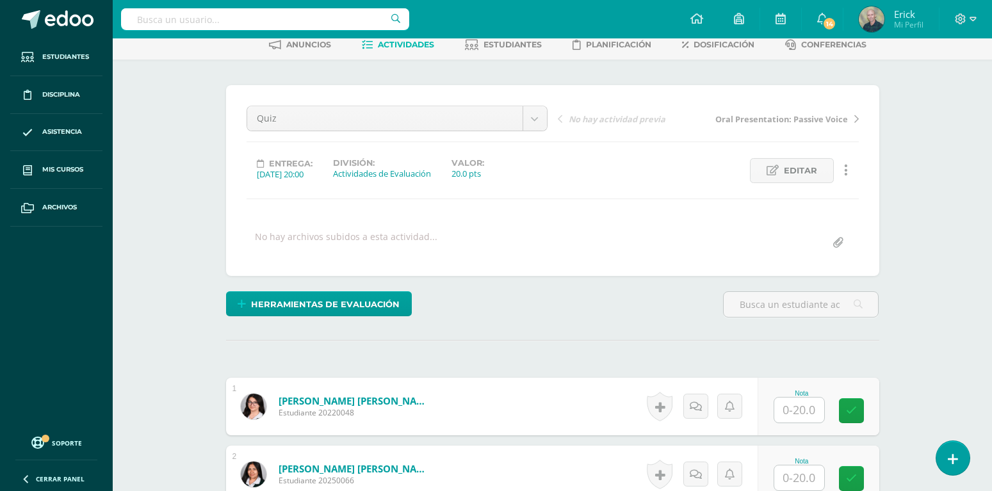
click at [806, 398] on input "text" at bounding box center [799, 410] width 50 height 25
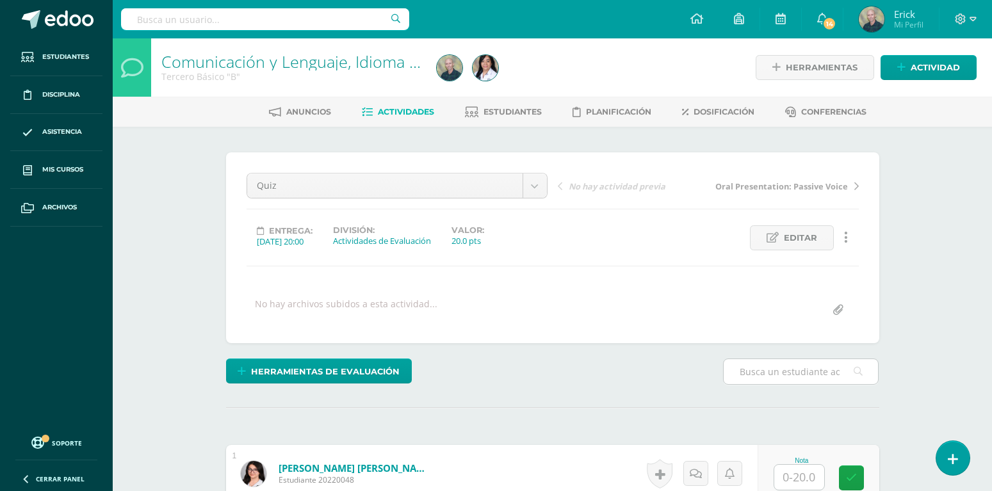
scroll to position [131, 0]
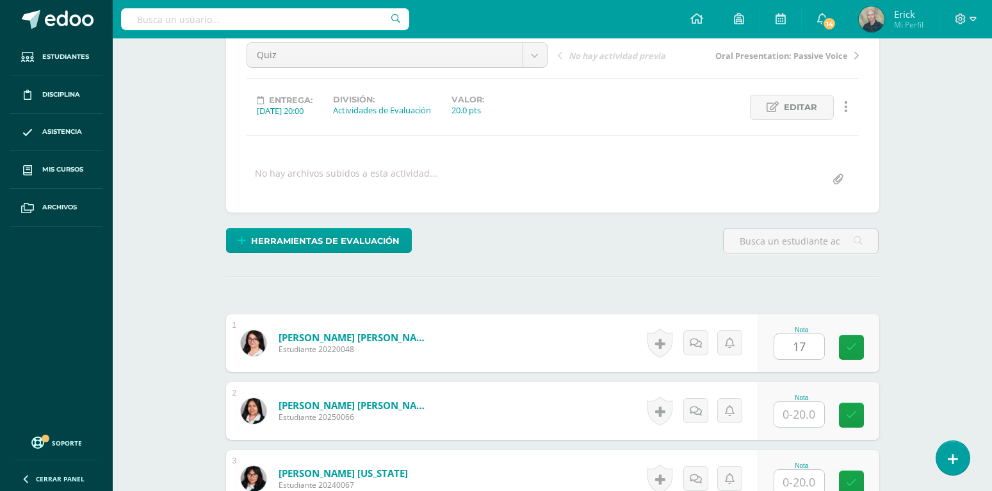
type input "17"
type input "16"
type input "18"
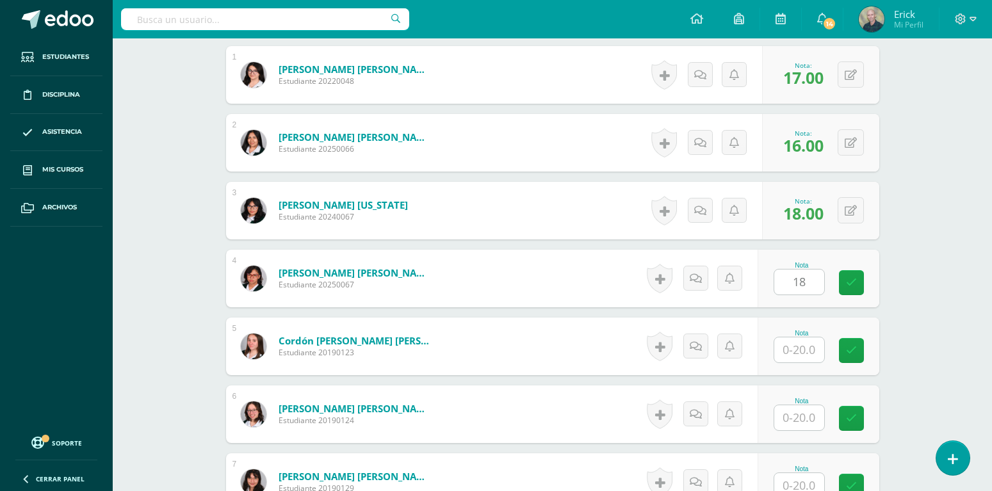
type input "18"
type input "10"
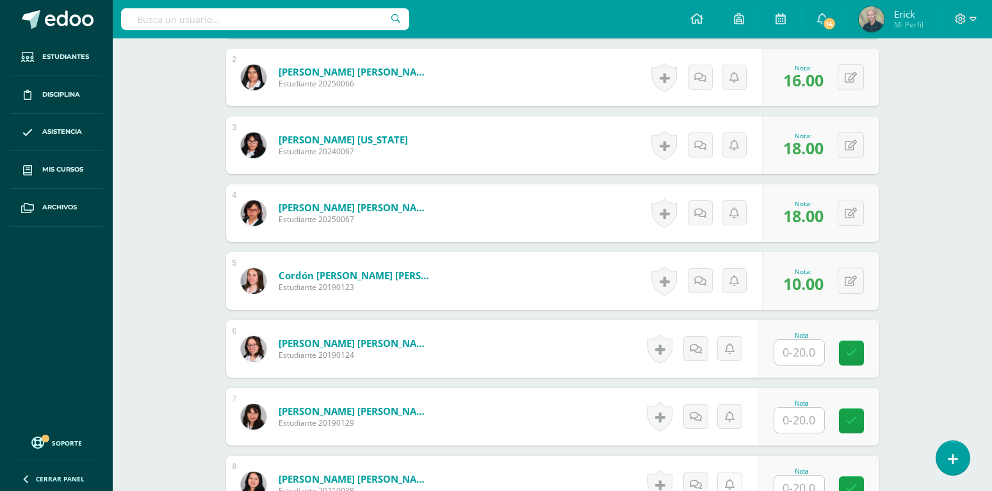
scroll to position [530, 0]
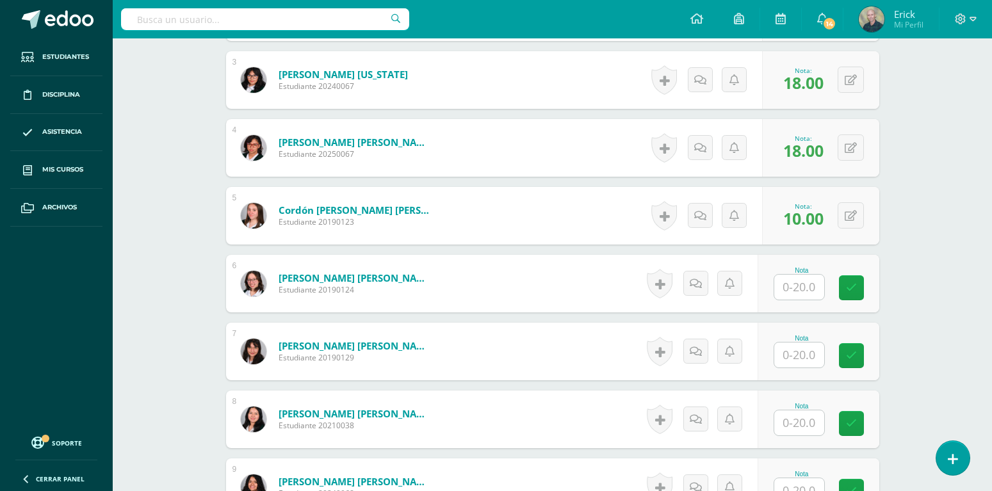
click at [804, 343] on input "text" at bounding box center [799, 355] width 50 height 25
type input "18"
type input "13"
type input "6"
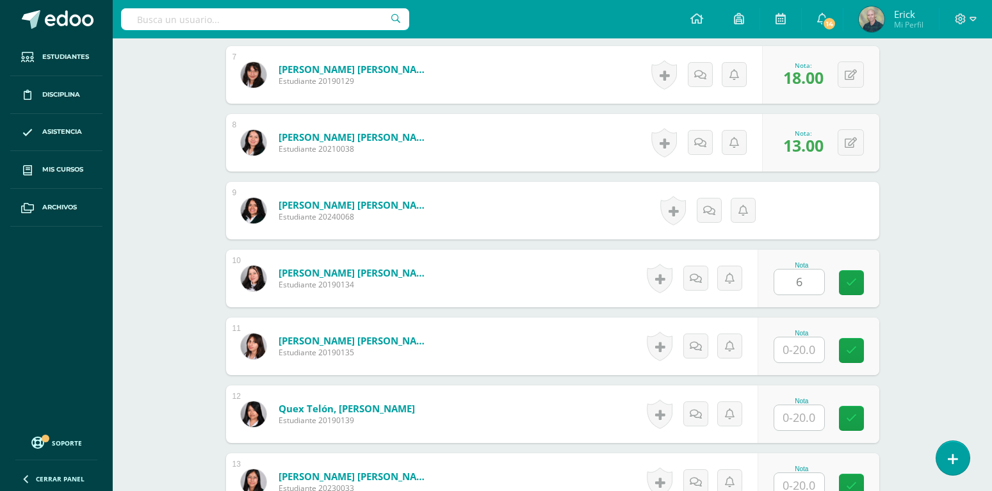
type input "6"
type input "8"
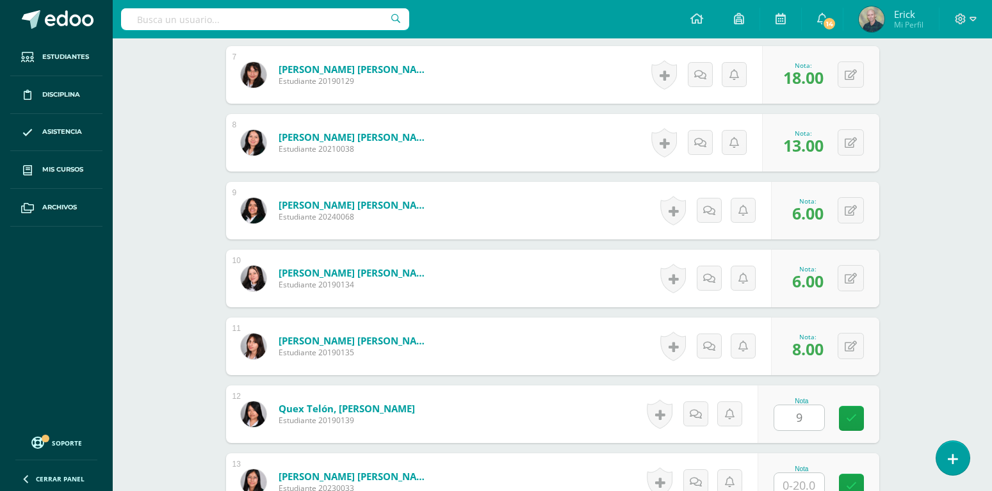
type input "9"
type input "19"
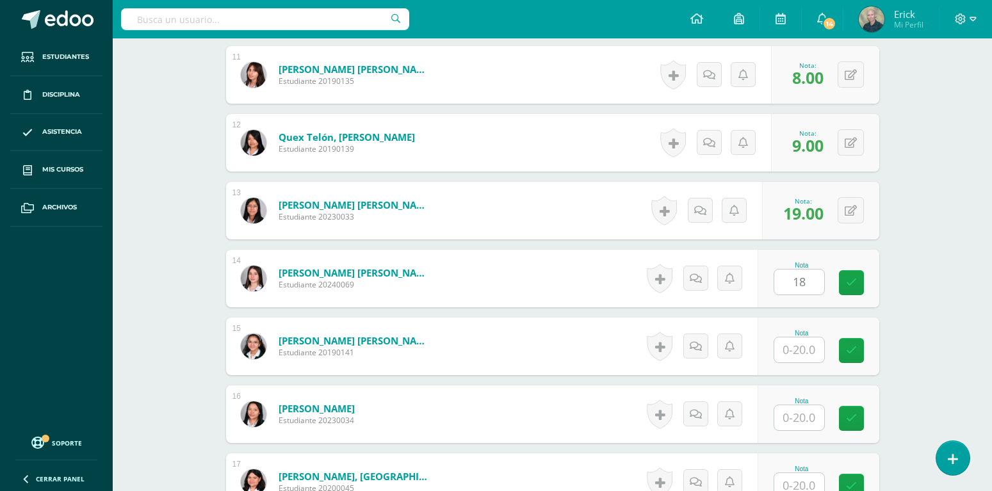
type input "18"
type input "17"
type input "18"
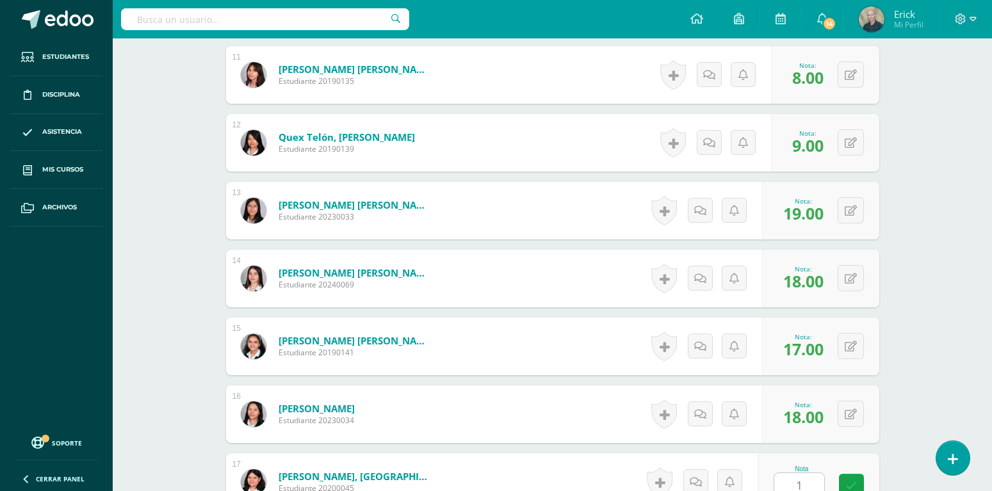
type input "19"
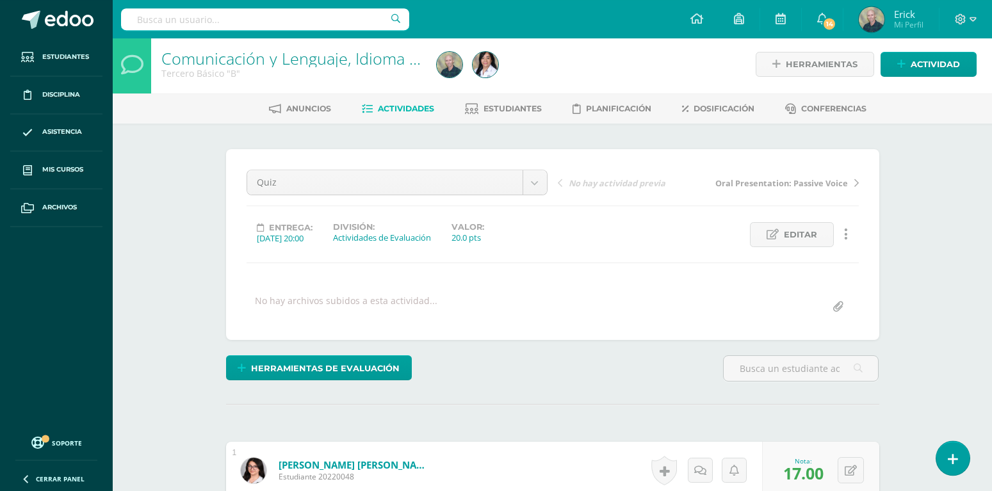
scroll to position [0, 0]
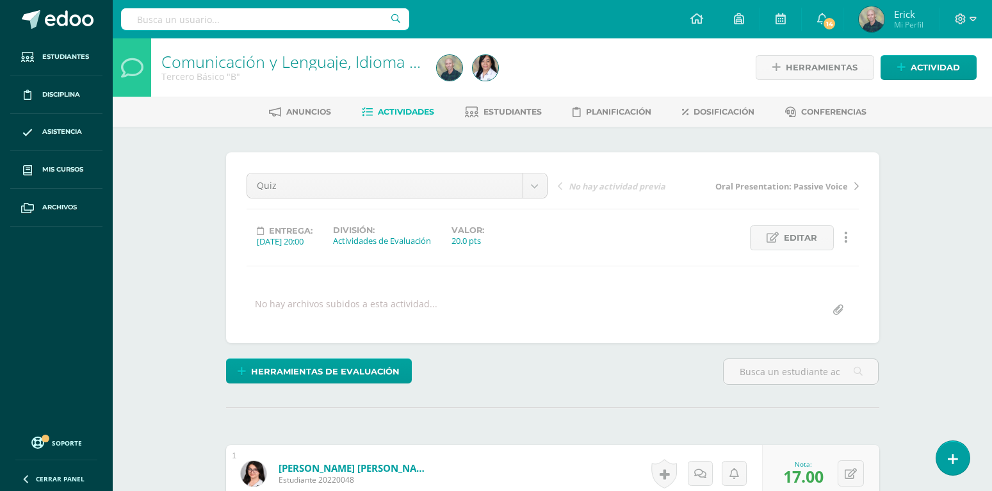
click at [399, 115] on span "Actividades" at bounding box center [406, 112] width 56 height 10
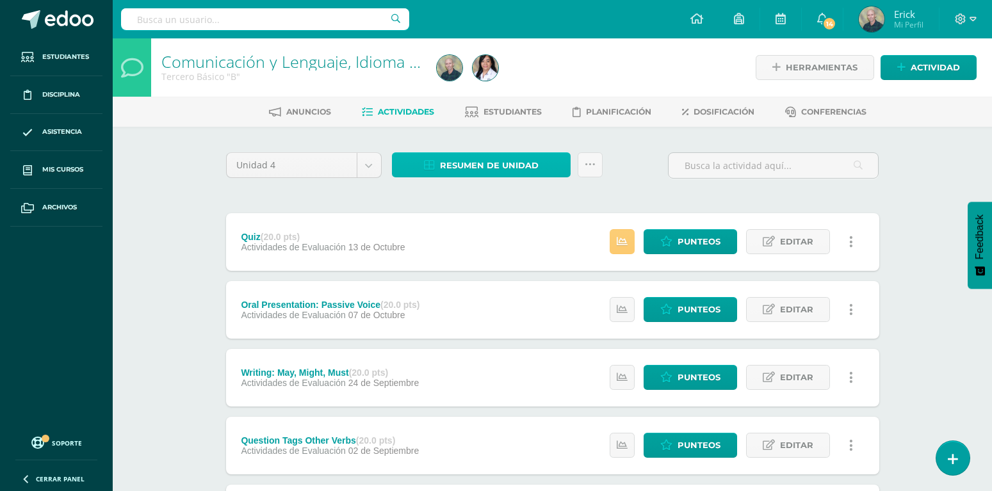
click at [476, 167] on span "Resumen de unidad" at bounding box center [489, 166] width 99 height 24
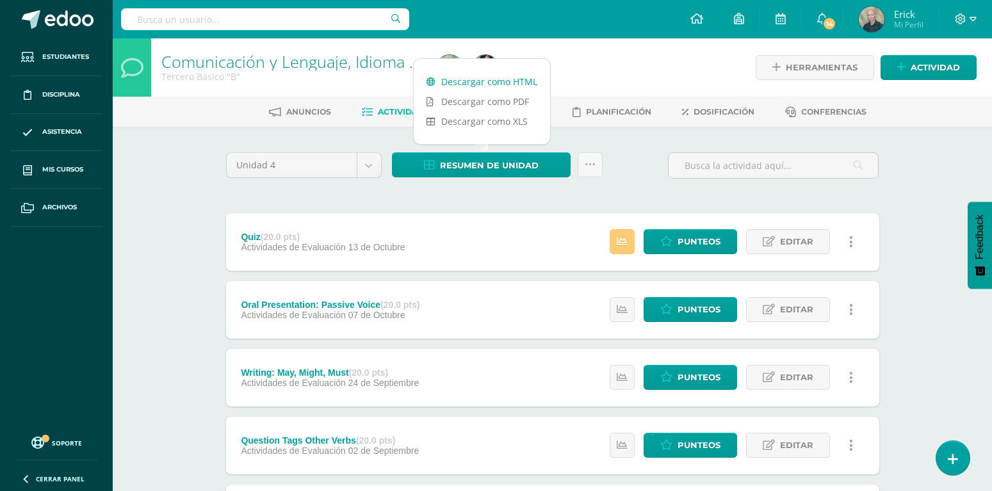
click at [490, 83] on link "Descargar como HTML" at bounding box center [482, 82] width 136 height 20
click at [369, 161] on body "Estudiantes Disciplina Asistencia Mis cursos Archivos Soporte Ayuda Reportar un…" at bounding box center [496, 314] width 992 height 628
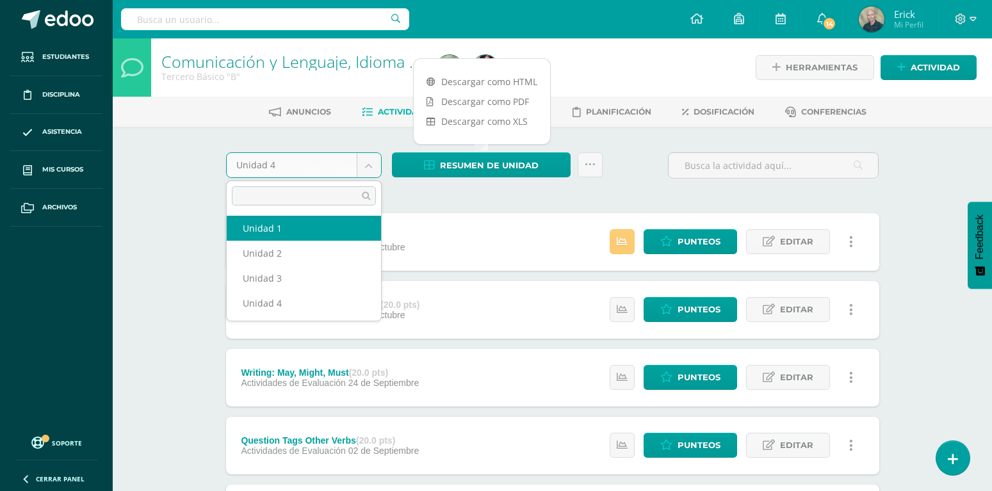
select select "Unidad 1"
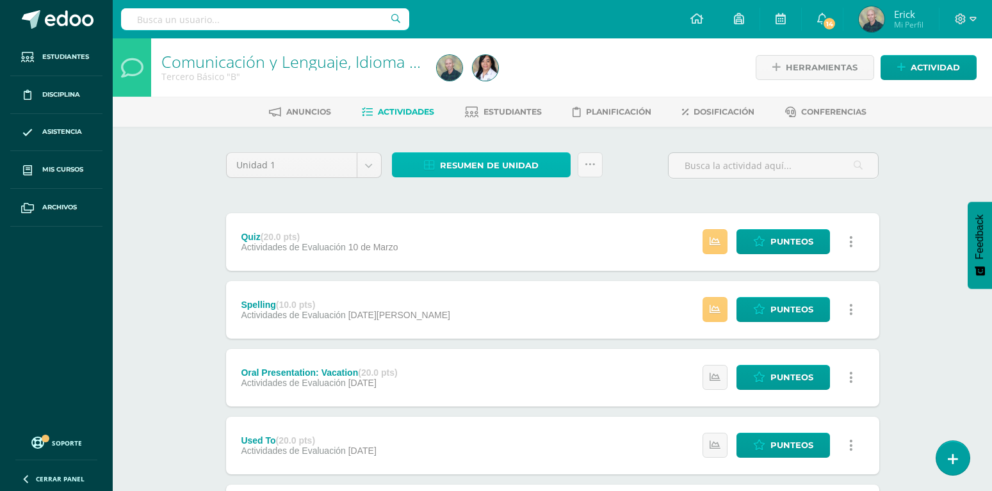
click at [496, 161] on span "Resumen de unidad" at bounding box center [489, 166] width 99 height 24
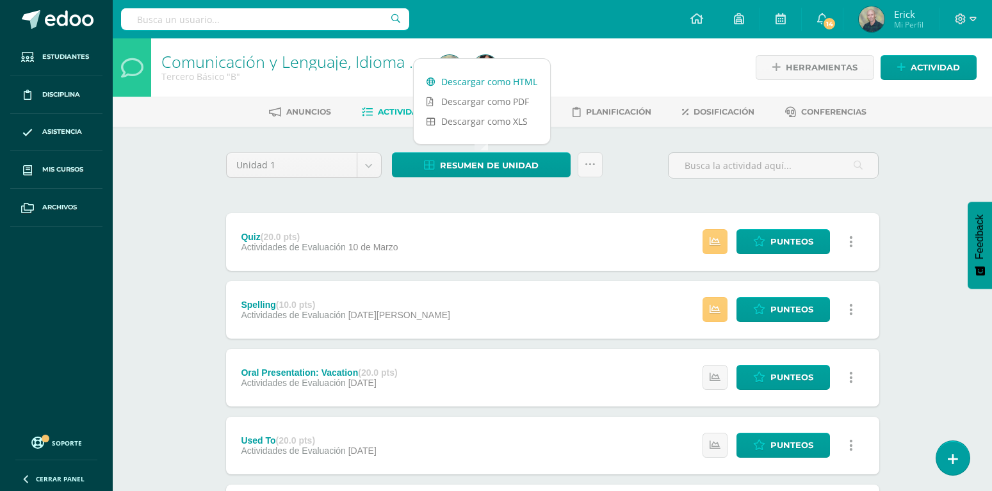
click at [488, 85] on link "Descargar como HTML" at bounding box center [482, 82] width 136 height 20
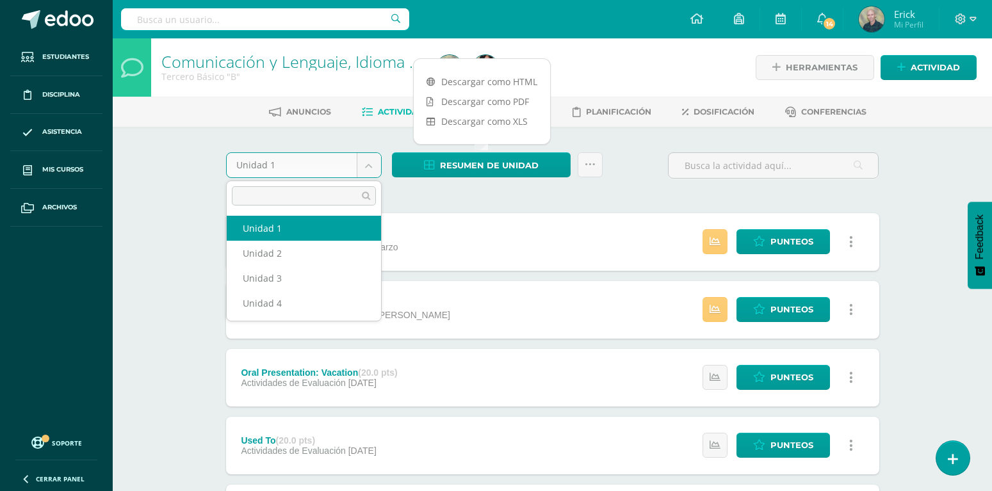
click at [373, 165] on body "Estudiantes Disciplina Asistencia Mis cursos Archivos Soporte Ayuda Reportar un…" at bounding box center [496, 347] width 992 height 695
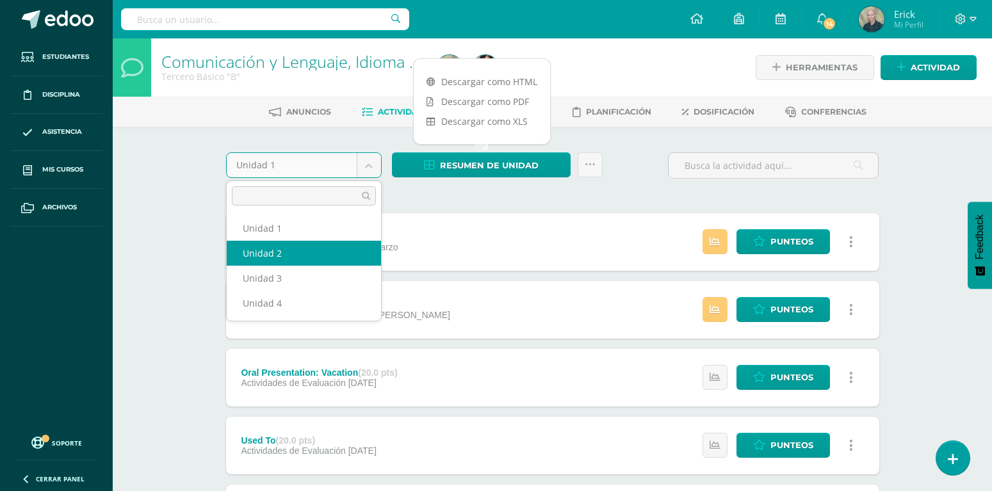
select select "Unidad 2"
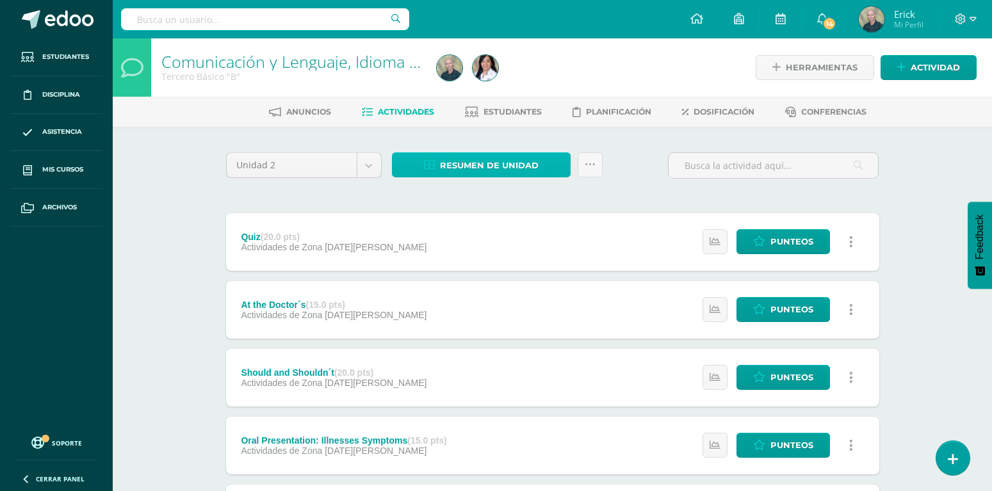
click at [513, 167] on span "Resumen de unidad" at bounding box center [489, 166] width 99 height 24
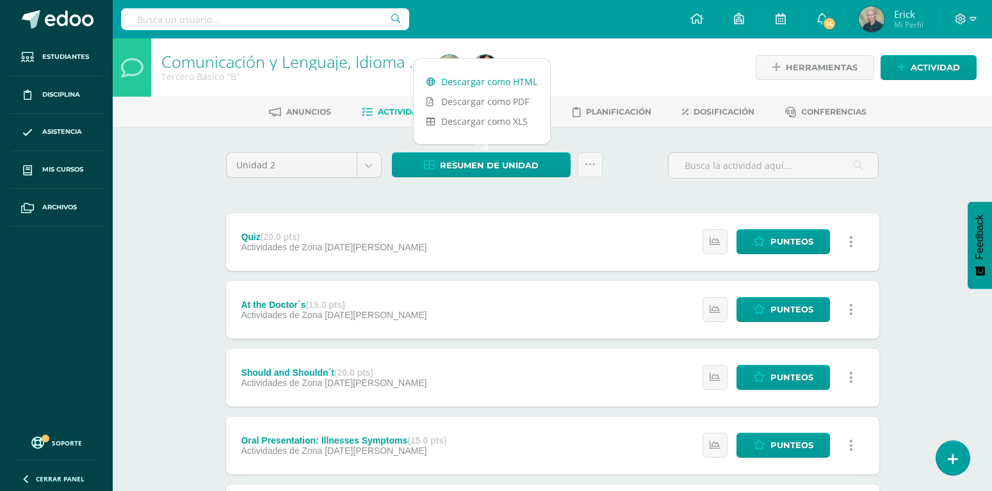
click at [486, 84] on link "Descargar como HTML" at bounding box center [482, 82] width 136 height 20
click at [361, 167] on body "Estudiantes Disciplina Asistencia Mis cursos Archivos Soporte Ayuda Reportar un…" at bounding box center [496, 347] width 992 height 695
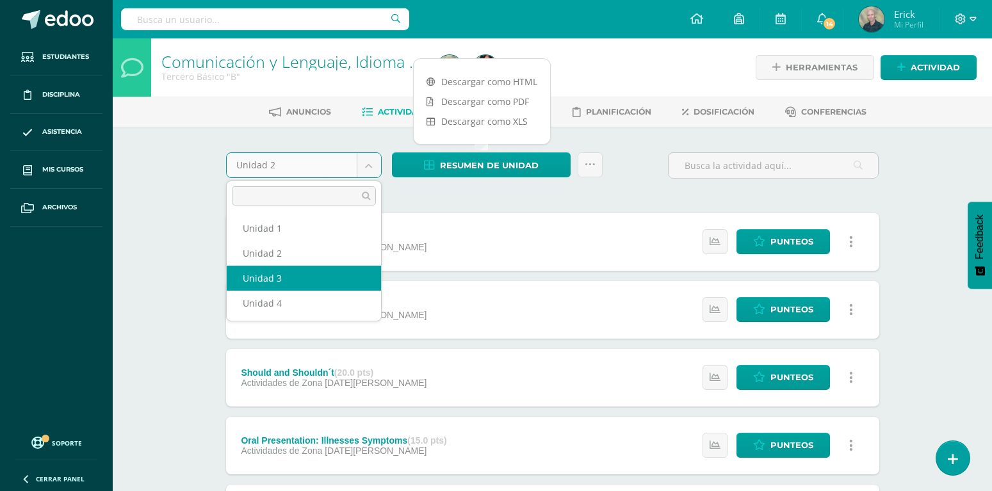
select select "Unidad 3"
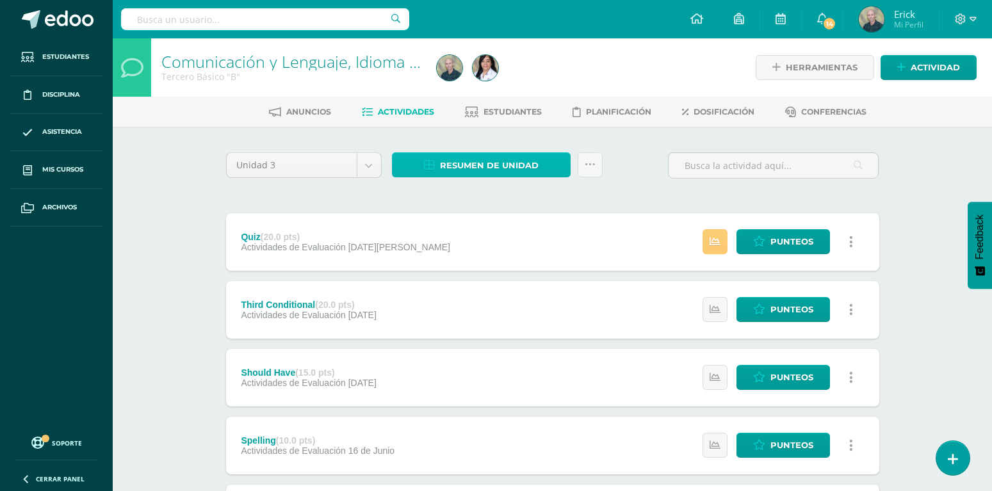
click at [498, 168] on span "Resumen de unidad" at bounding box center [489, 166] width 99 height 24
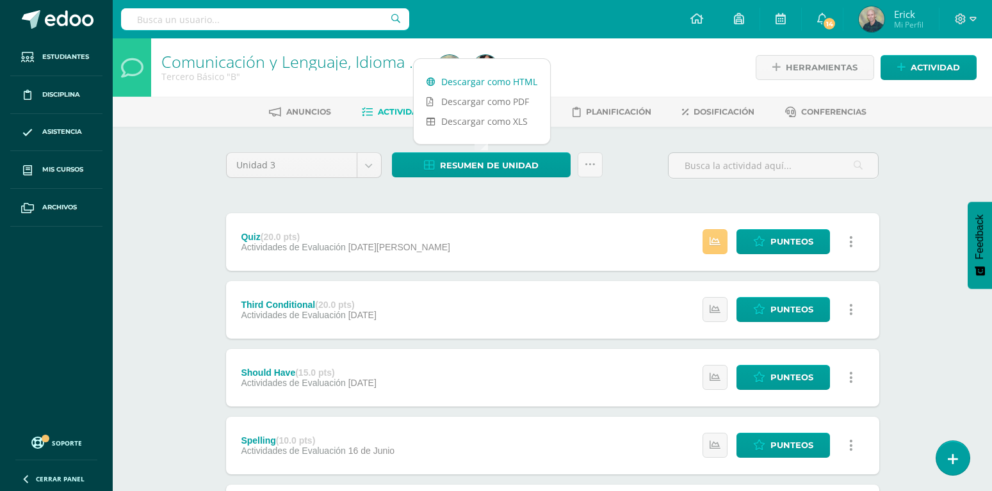
click at [489, 82] on link "Descargar como HTML" at bounding box center [482, 82] width 136 height 20
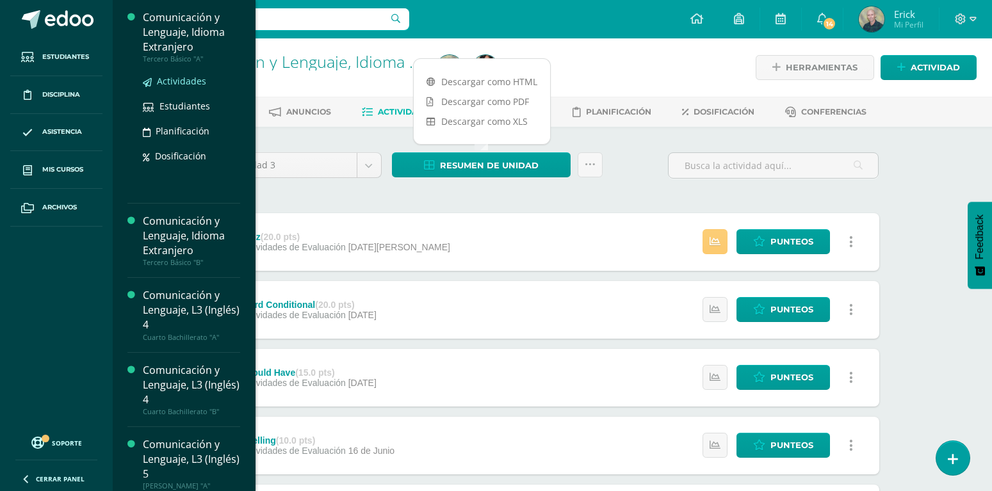
click at [167, 82] on span "Actividades" at bounding box center [181, 81] width 49 height 12
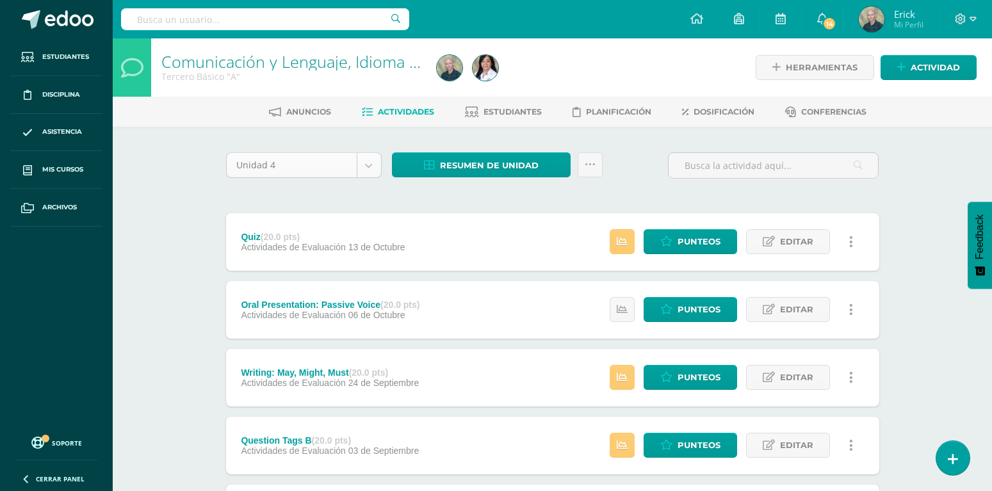
click at [370, 167] on body "Estudiantes Disciplina Asistencia Mis cursos Archivos Soporte Ayuda Reportar un…" at bounding box center [496, 314] width 992 height 628
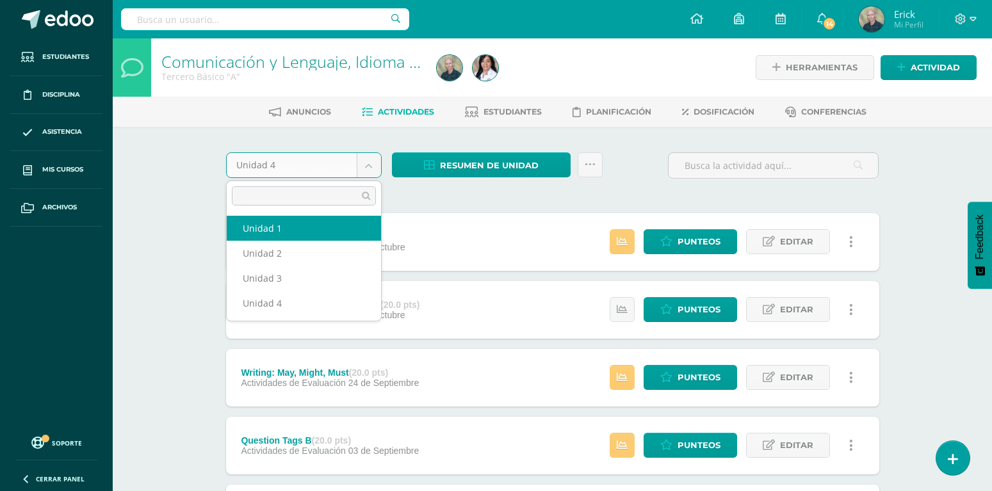
select select "Unidad 1"
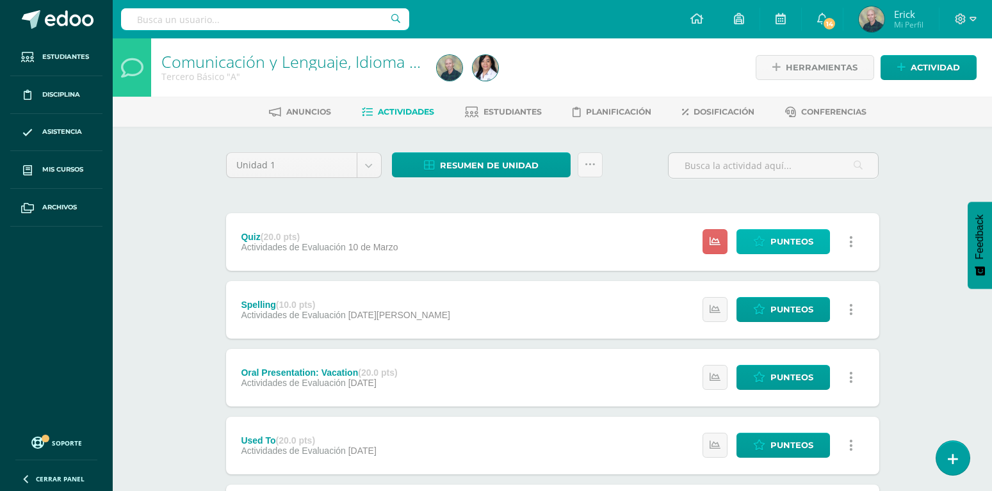
click at [773, 230] on span "Punteos" at bounding box center [791, 242] width 43 height 24
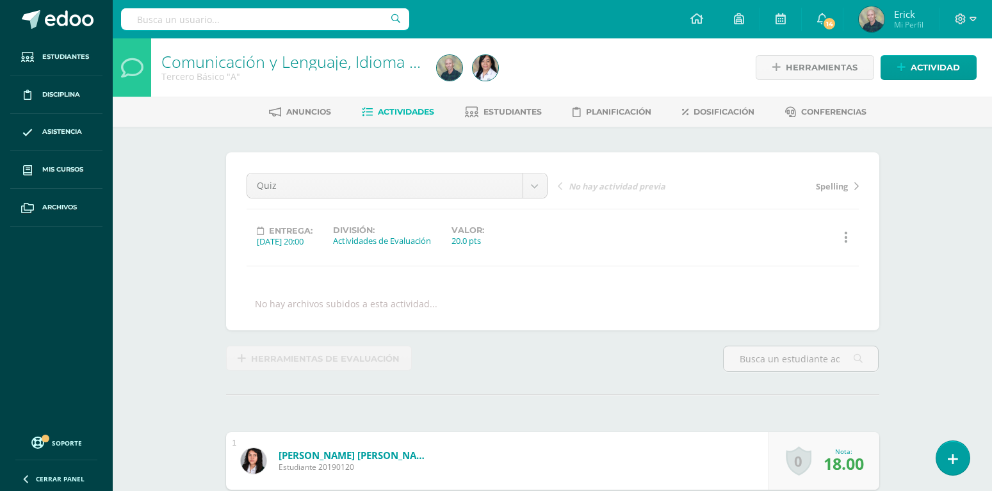
click at [402, 111] on span "Actividades" at bounding box center [406, 112] width 56 height 10
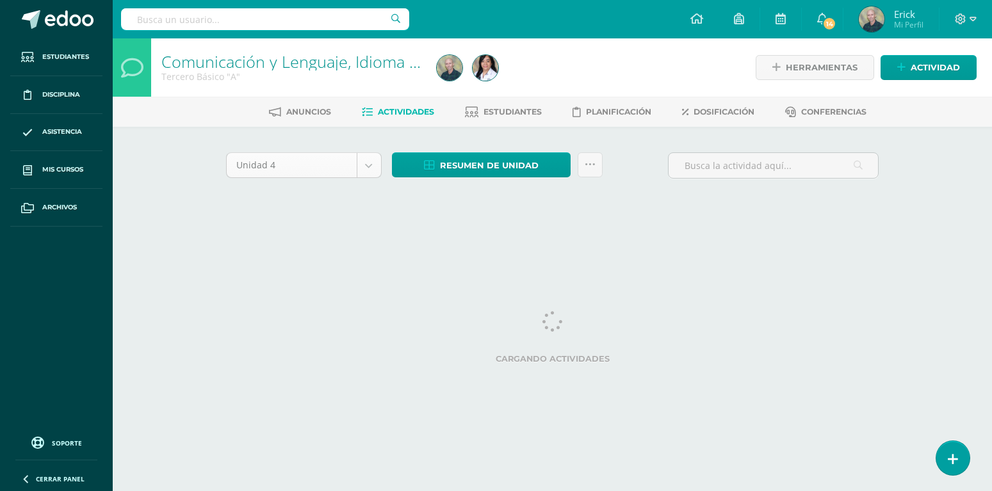
click at [370, 170] on body "Estudiantes Disciplina Asistencia Mis cursos Archivos Soporte Ayuda Reportar un…" at bounding box center [496, 119] width 992 height 239
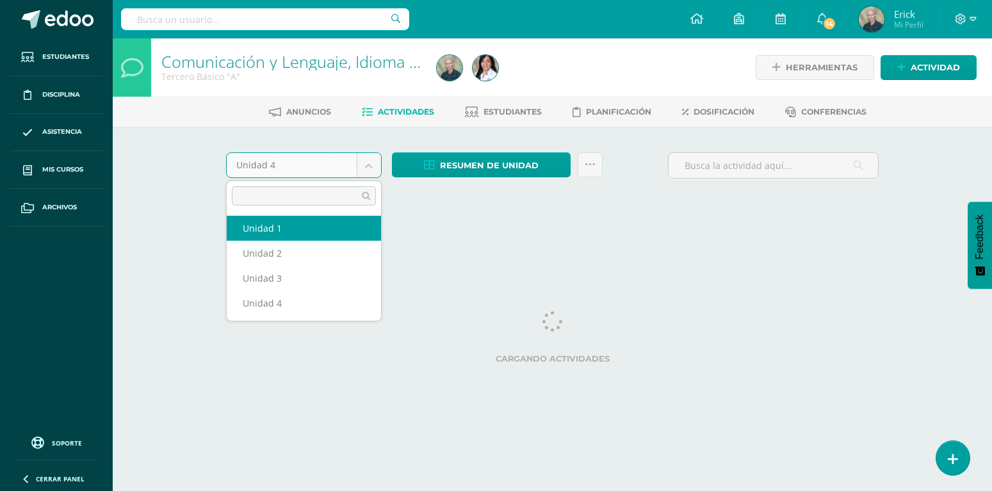
select select "Unidad 1"
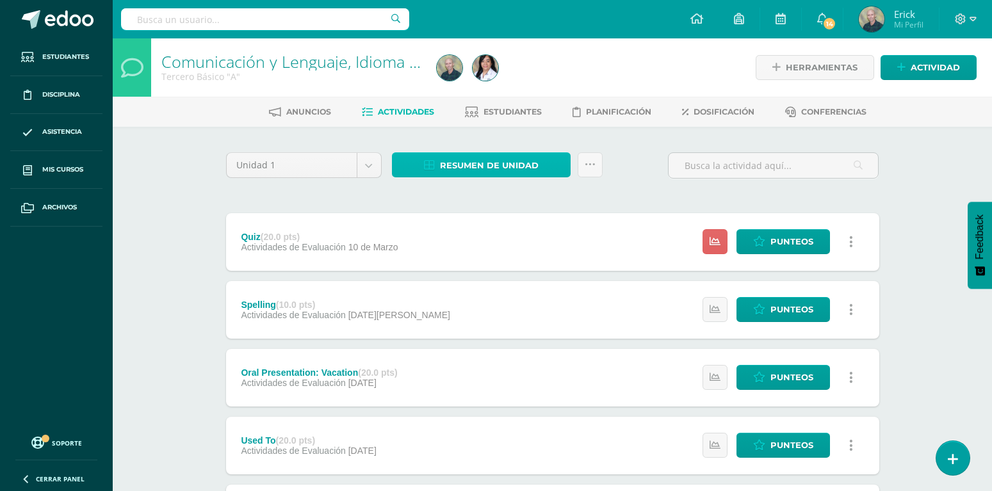
click at [494, 158] on span "Resumen de unidad" at bounding box center [489, 166] width 99 height 24
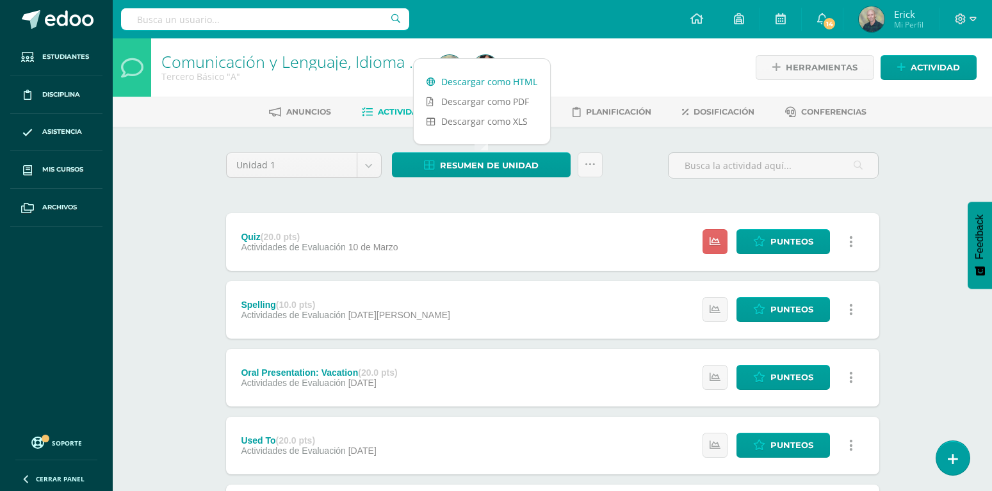
click at [488, 83] on link "Descargar como HTML" at bounding box center [482, 82] width 136 height 20
click at [369, 163] on body "Estudiantes Disciplina Asistencia Mis cursos Archivos Soporte Ayuda Reportar un…" at bounding box center [496, 347] width 992 height 695
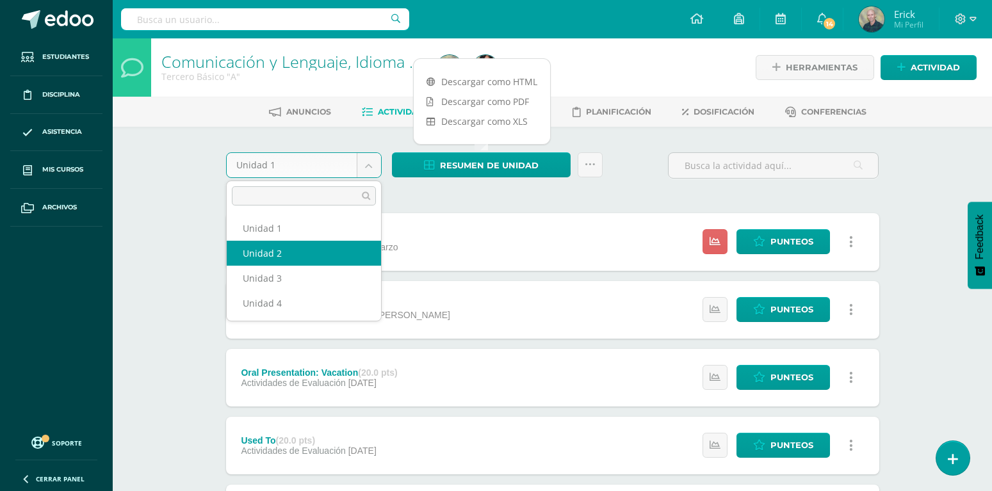
select select "Unidad 2"
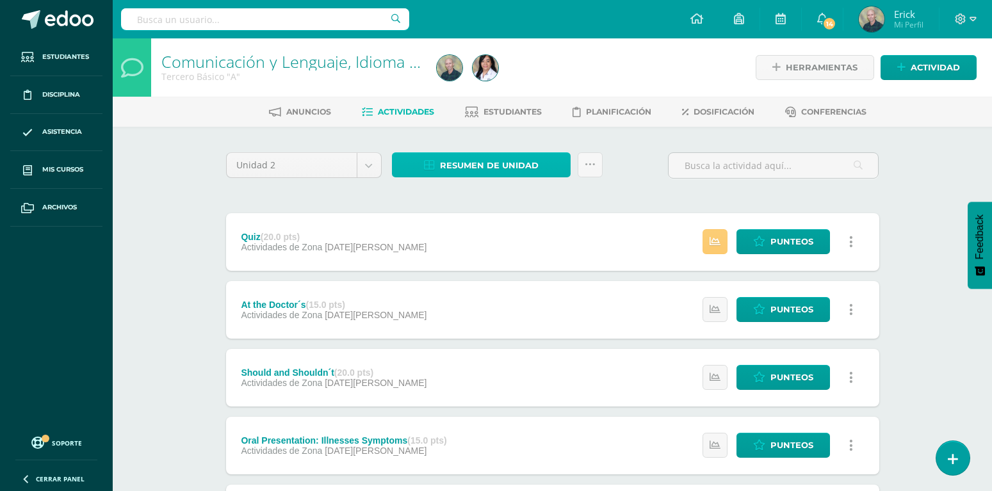
click at [494, 163] on span "Resumen de unidad" at bounding box center [489, 166] width 99 height 24
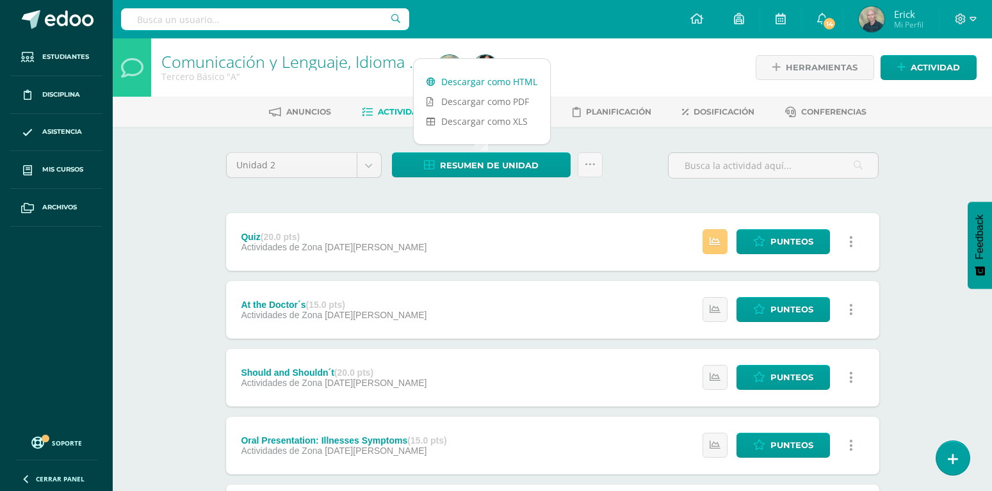
click at [489, 86] on link "Descargar como HTML" at bounding box center [482, 82] width 136 height 20
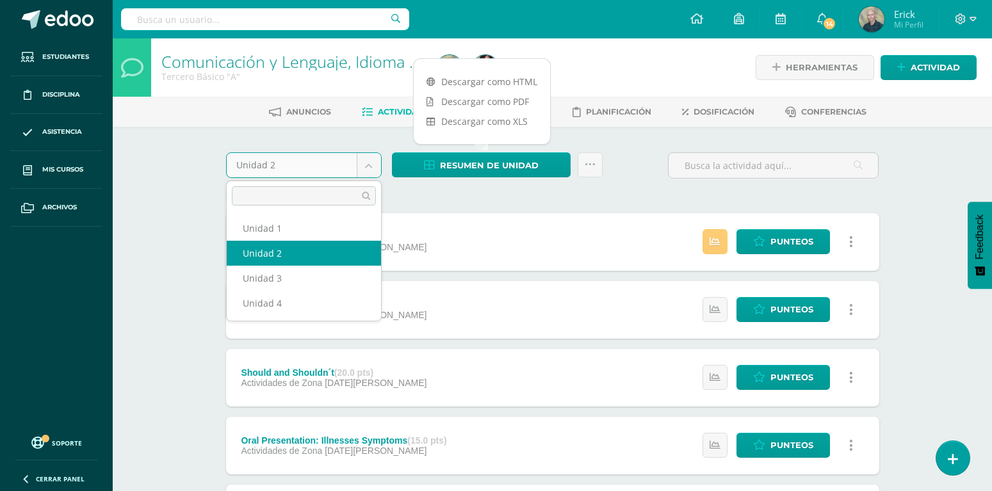
click at [371, 167] on body "Estudiantes Disciplina Asistencia Mis cursos Archivos Soporte Ayuda Reportar un…" at bounding box center [496, 347] width 992 height 695
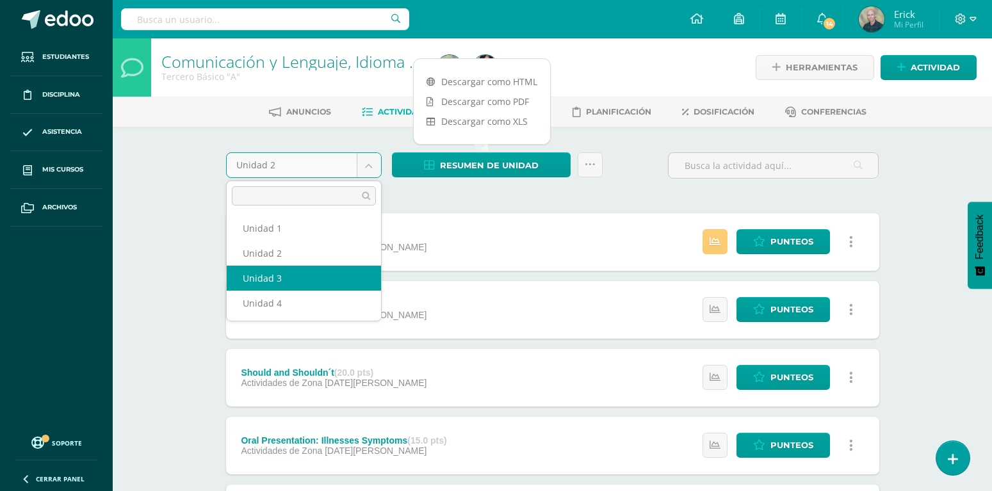
select select "Unidad 3"
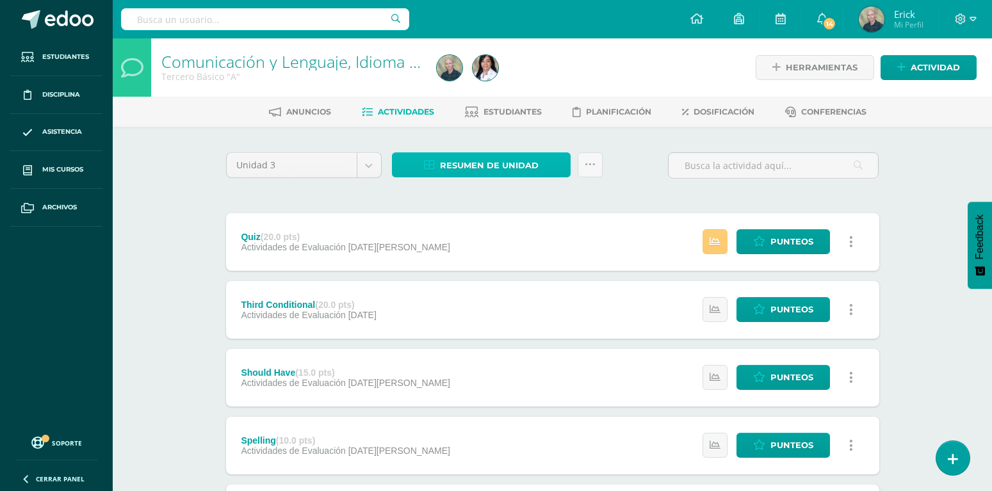
click at [487, 159] on span "Resumen de unidad" at bounding box center [489, 166] width 99 height 24
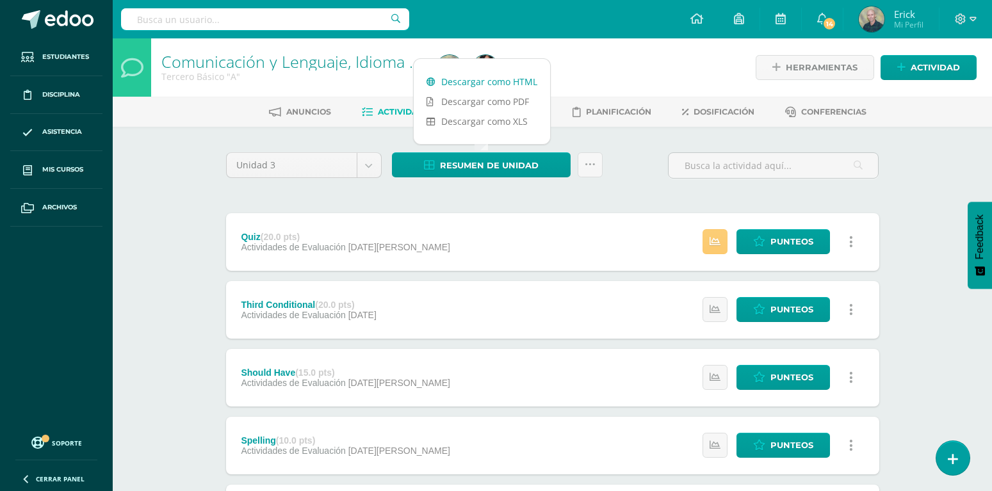
click at [500, 83] on link "Descargar como HTML" at bounding box center [482, 82] width 136 height 20
click at [961, 17] on icon at bounding box center [960, 18] width 11 height 11
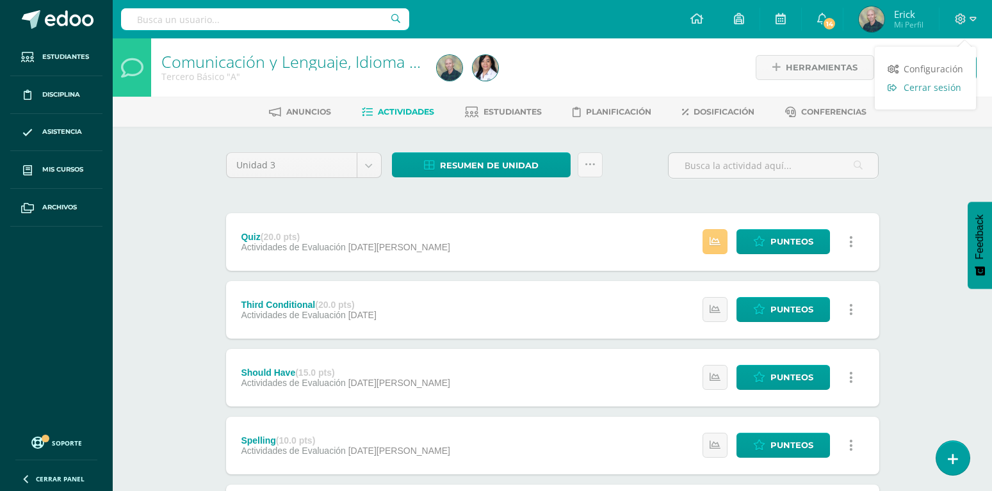
click at [918, 86] on span "Cerrar sesión" at bounding box center [933, 87] width 58 height 12
